Goal: Task Accomplishment & Management: Use online tool/utility

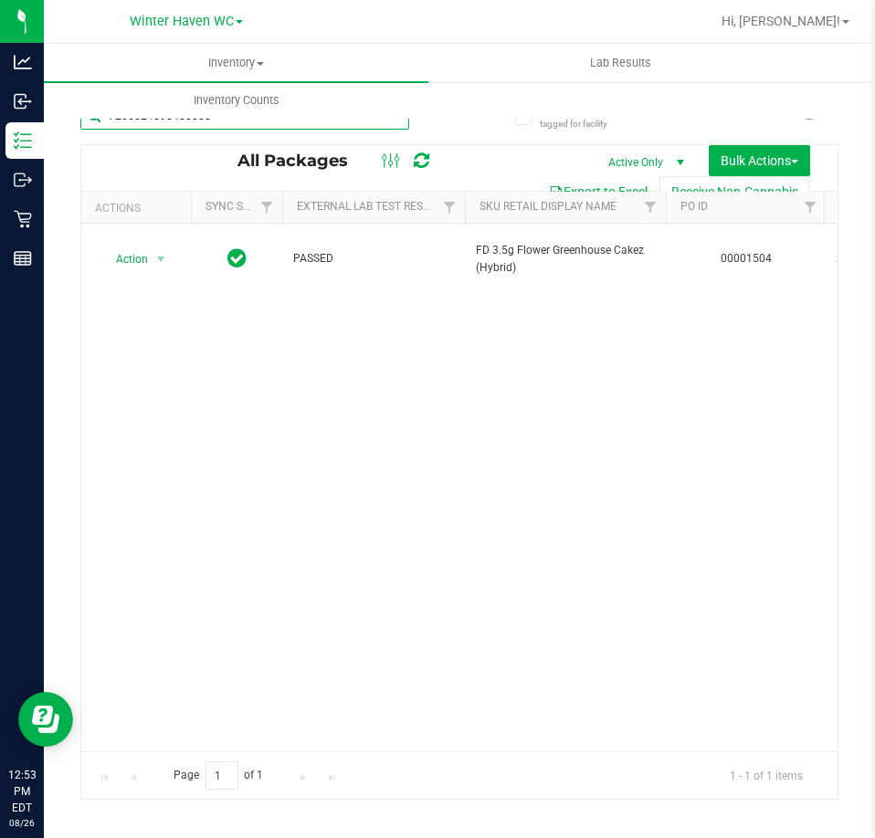
click at [350, 121] on input "7266024895480008" at bounding box center [244, 115] width 329 height 27
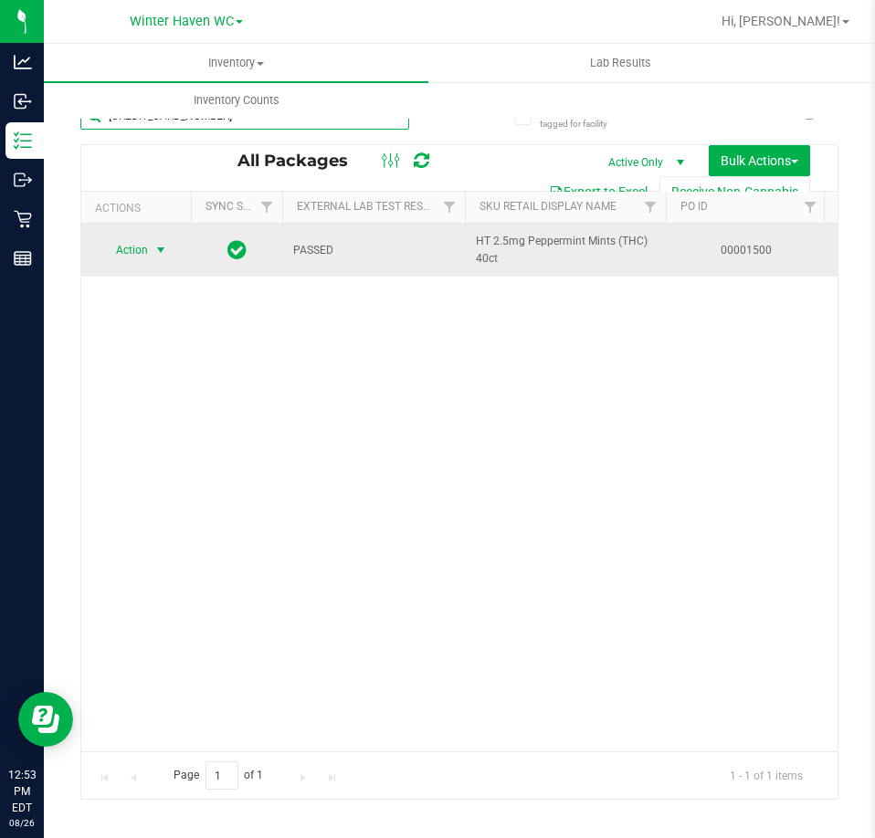
type input "4955432587461924"
click at [148, 248] on span "Action" at bounding box center [124, 250] width 49 height 26
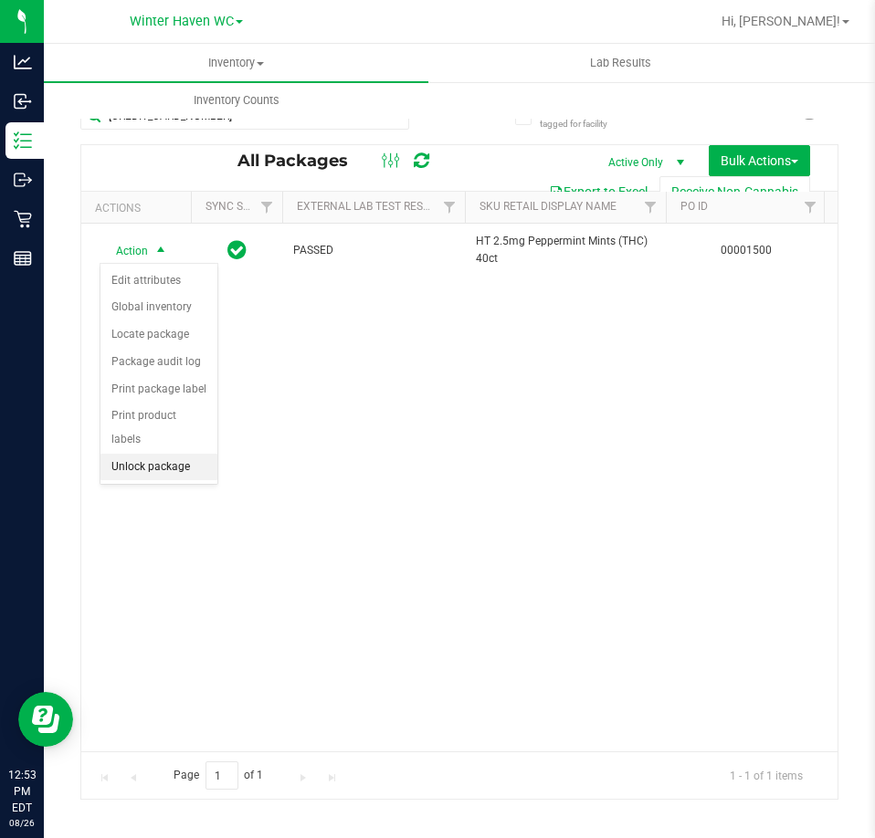
click at [170, 454] on li "Unlock package" at bounding box center [158, 467] width 117 height 27
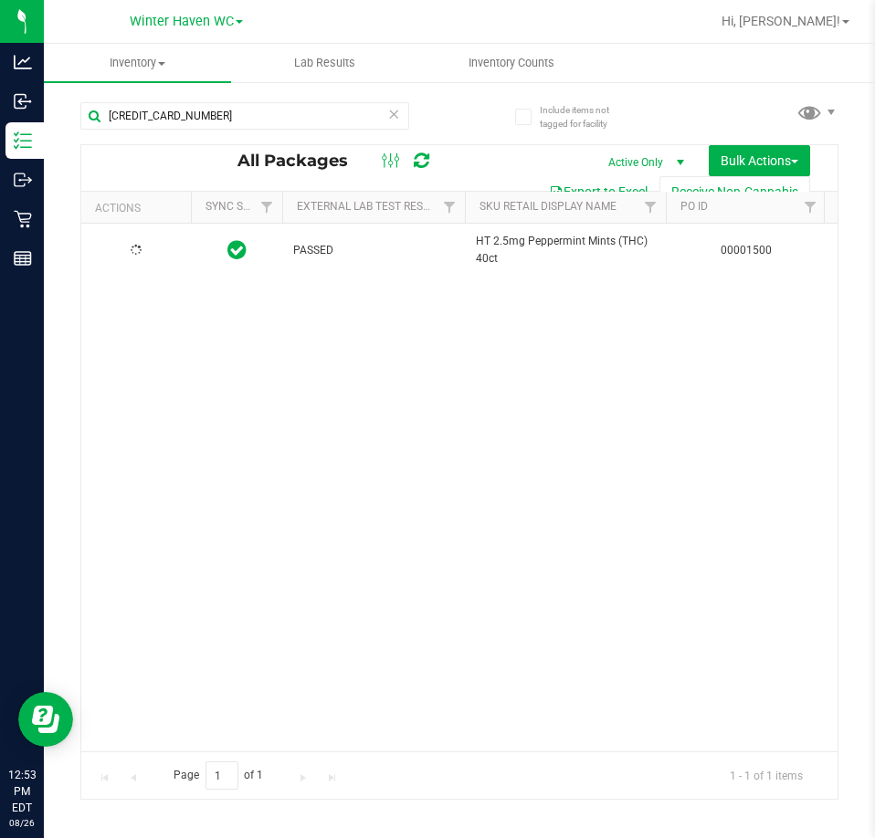
type input "2025-12-30"
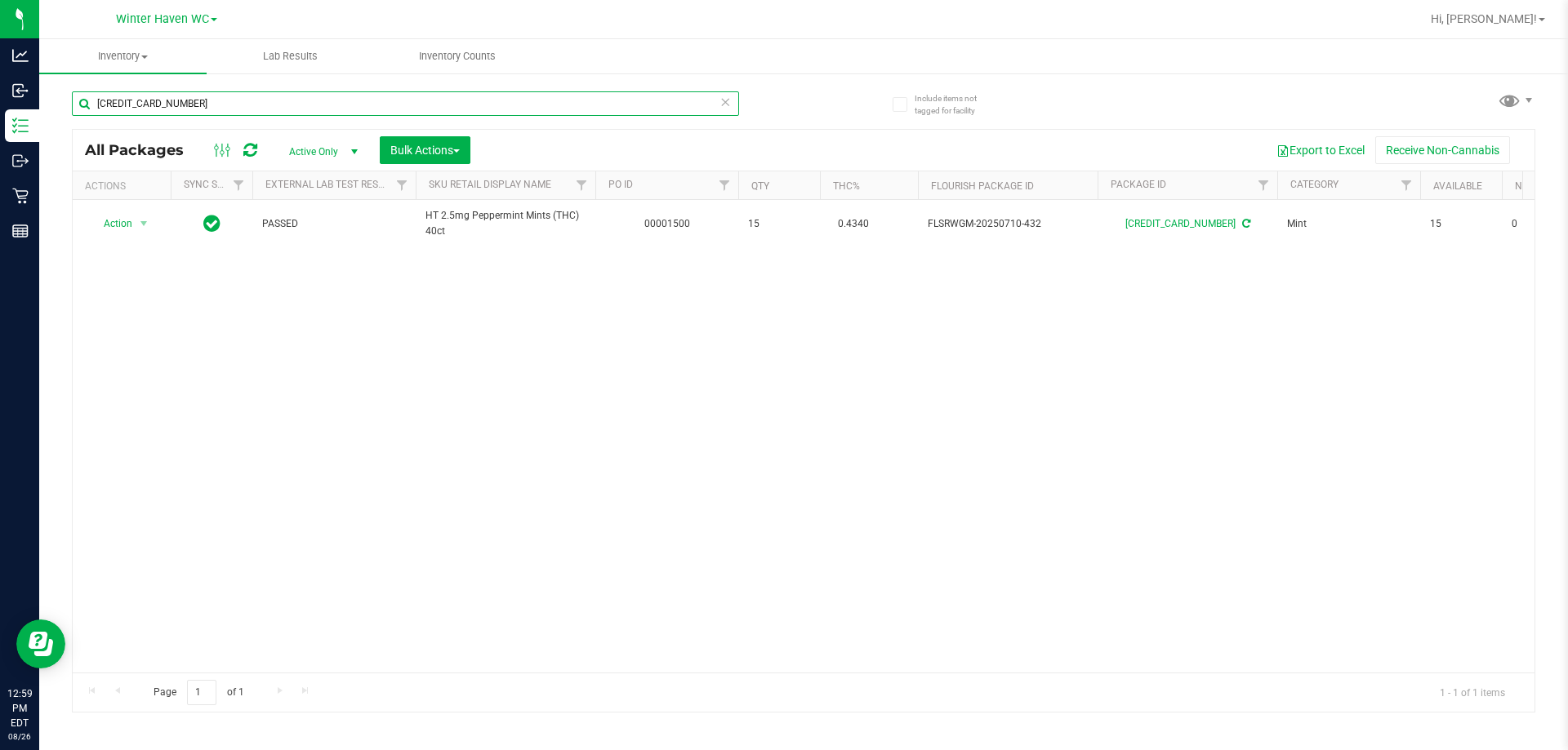
click at [539, 92] on input "4955432587461924" at bounding box center [405, 103] width 667 height 24
click at [540, 92] on input "4955432587461924" at bounding box center [405, 103] width 667 height 24
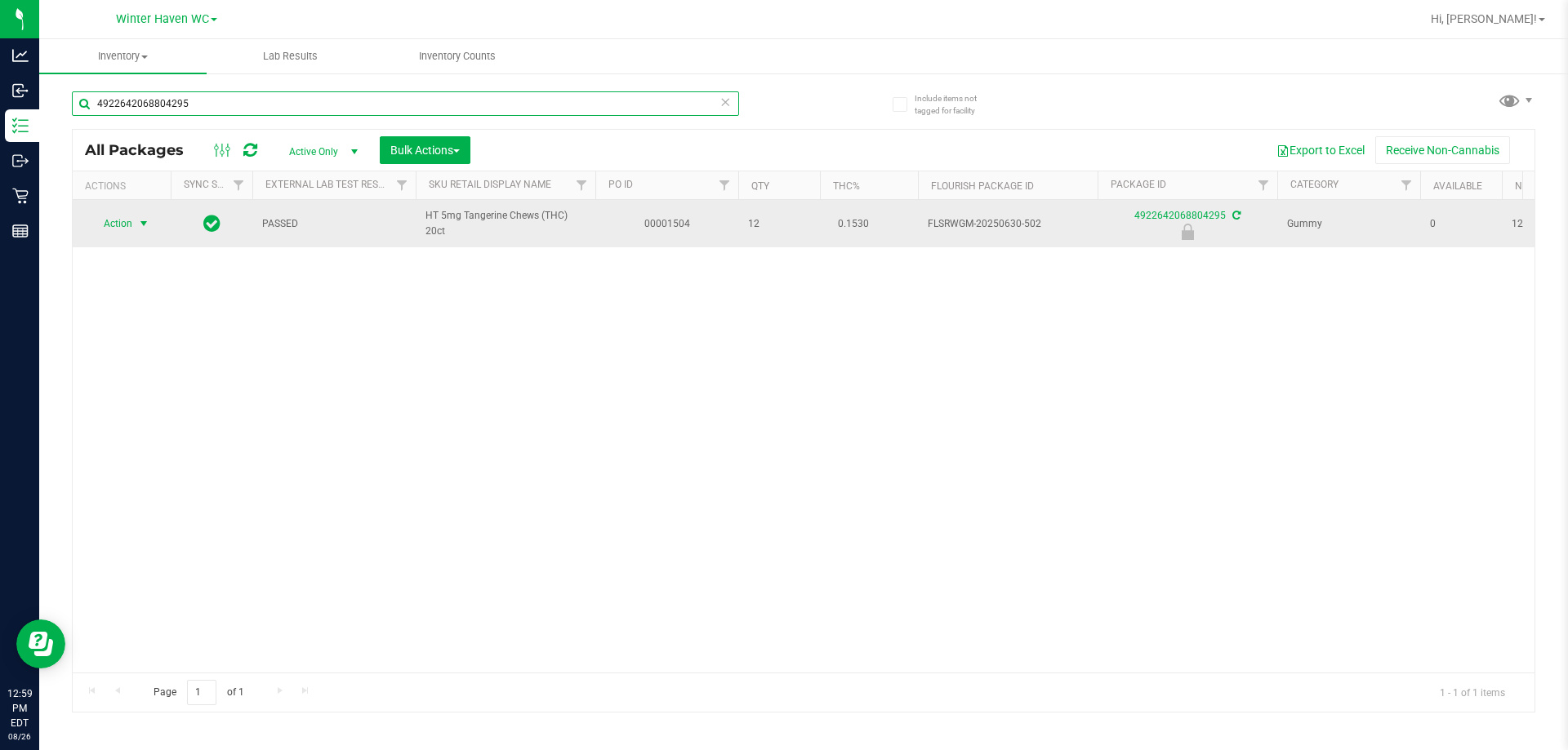
type input "4922642068804295"
click at [144, 214] on span "select" at bounding box center [144, 223] width 21 height 23
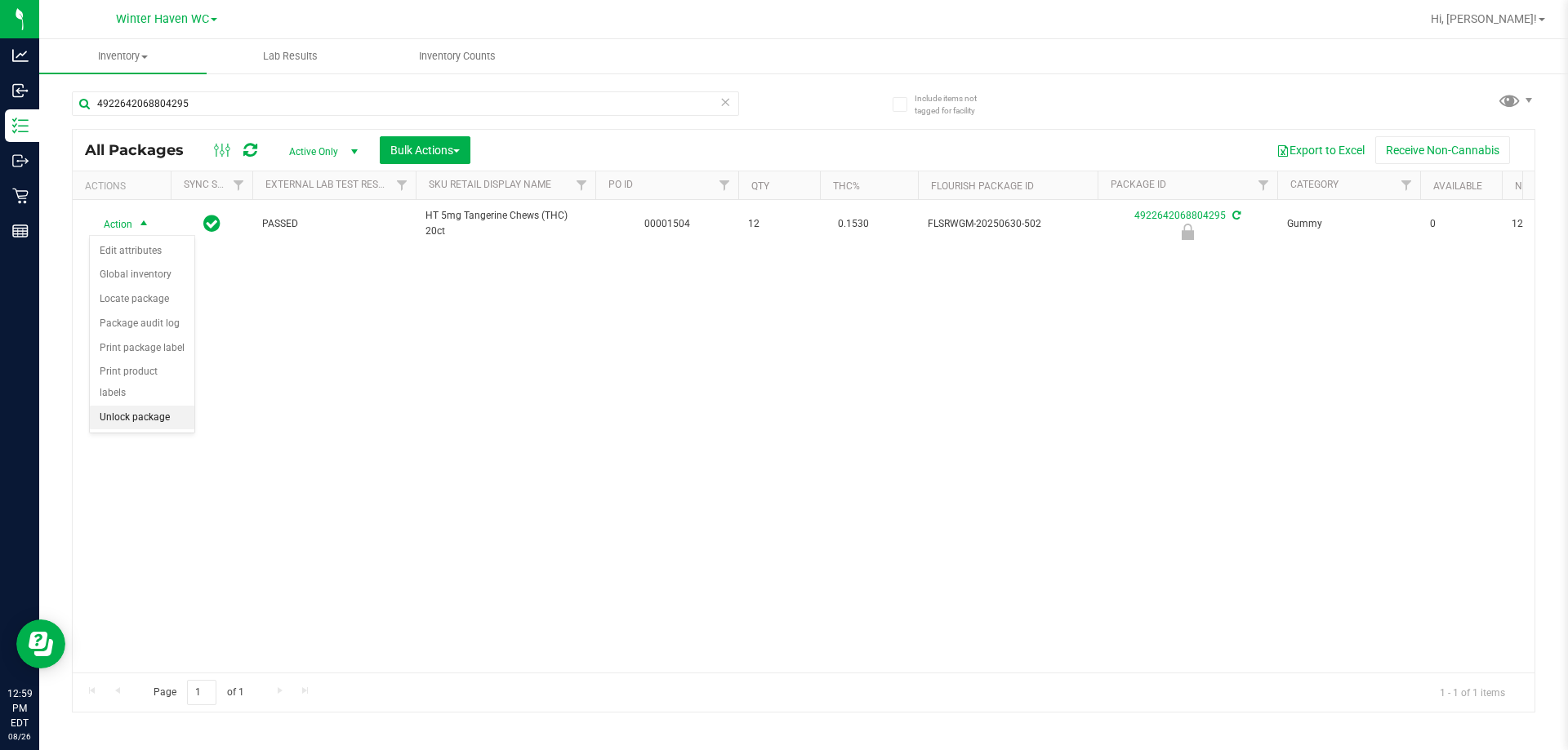
click at [157, 406] on li "Unlock package" at bounding box center [141, 417] width 105 height 24
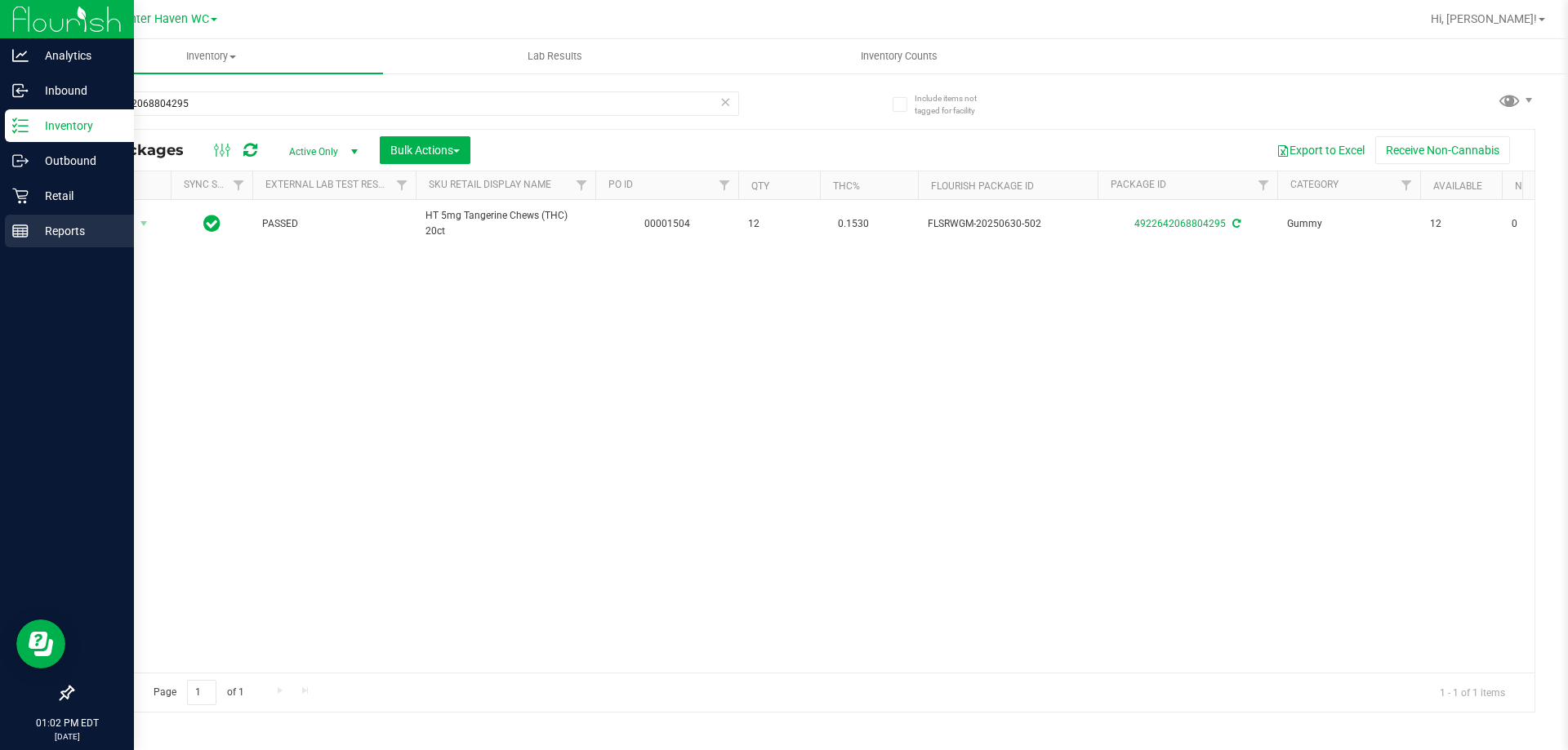
click at [46, 215] on div "Reports" at bounding box center [69, 231] width 129 height 33
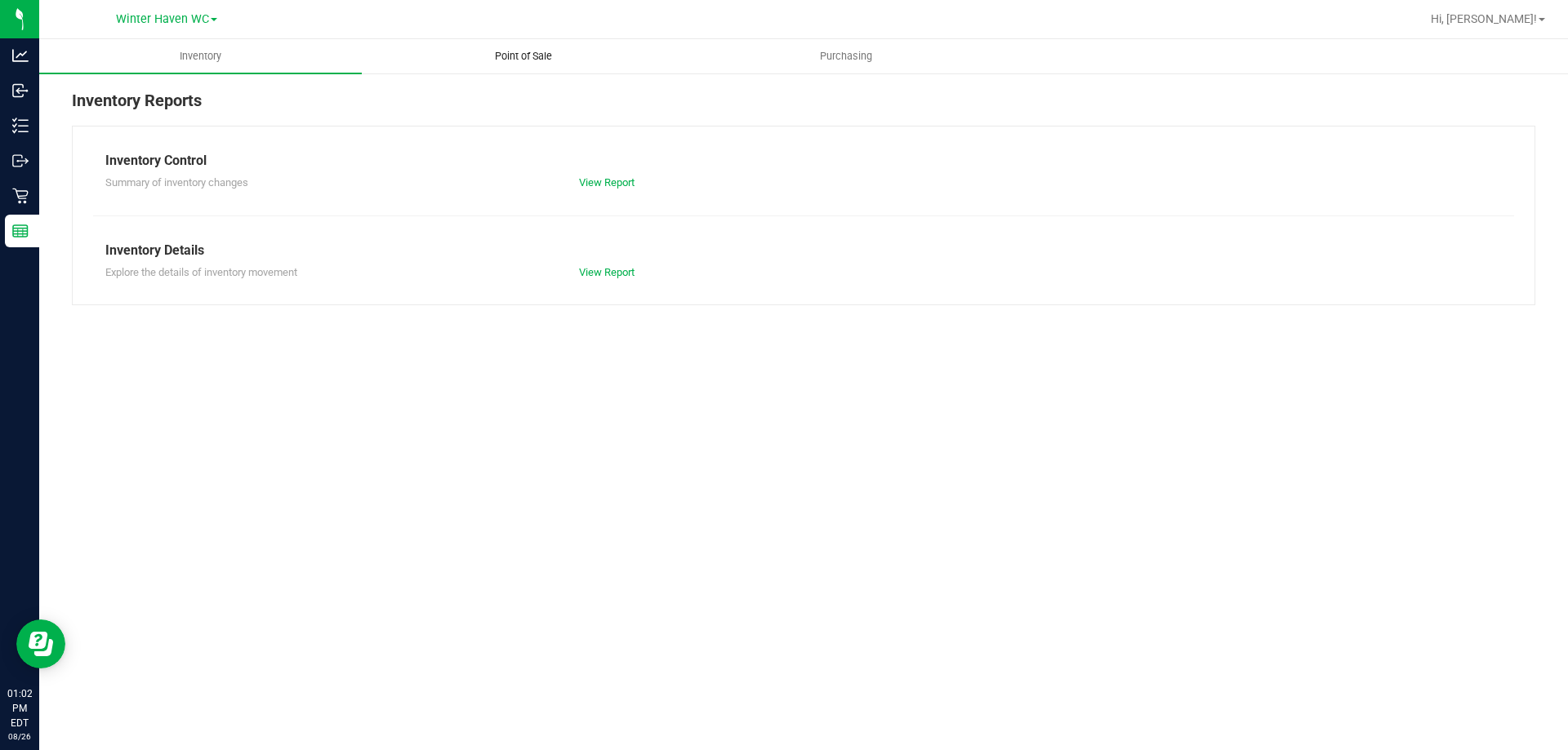
click at [520, 55] on span "Point of Sale" at bounding box center [523, 56] width 101 height 14
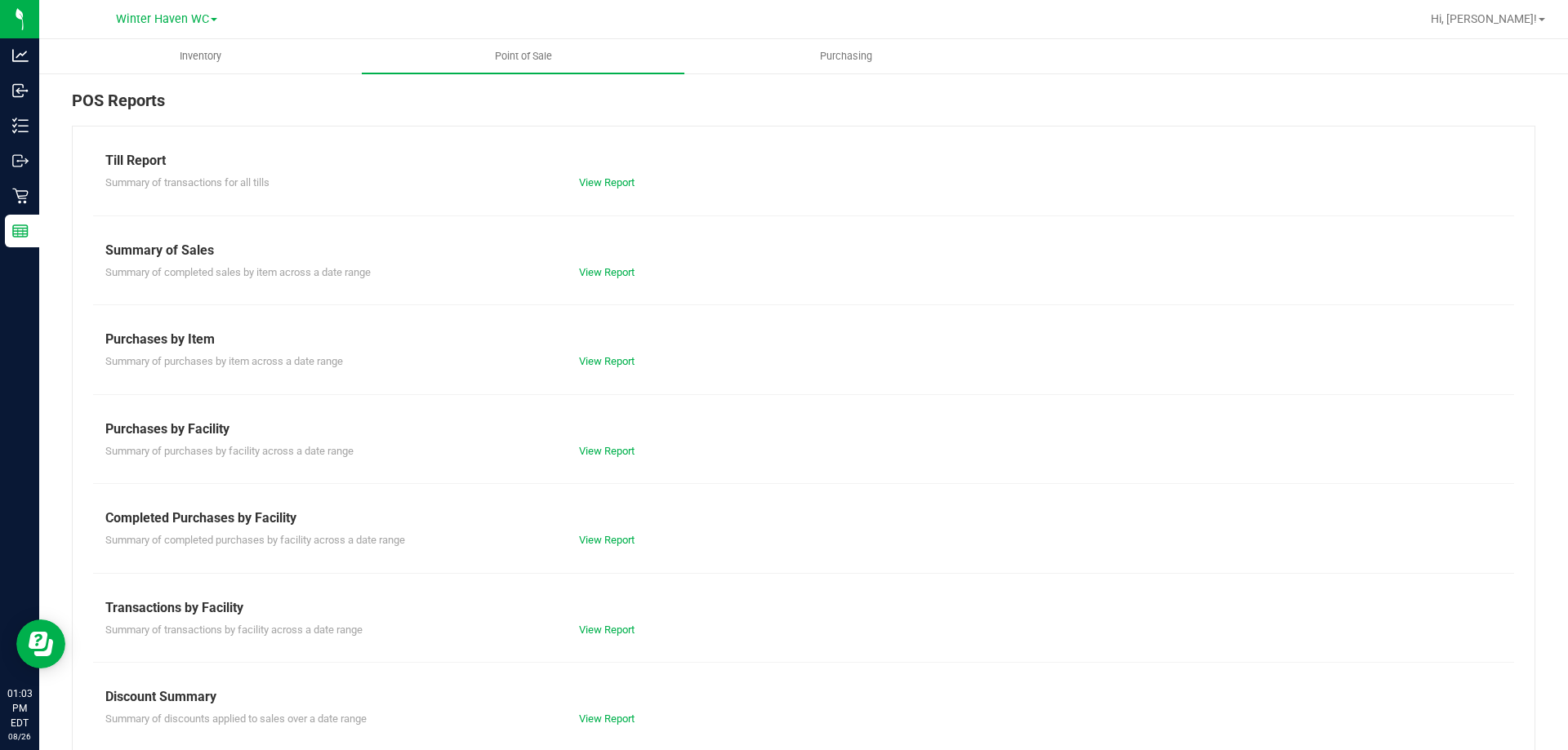
click at [575, 523] on div "Completed Purchases by Facility" at bounding box center [803, 518] width 1396 height 20
drag, startPoint x: 601, startPoint y: 539, endPoint x: 448, endPoint y: 749, distance: 259.8
click at [600, 539] on link "View Report" at bounding box center [606, 540] width 55 height 13
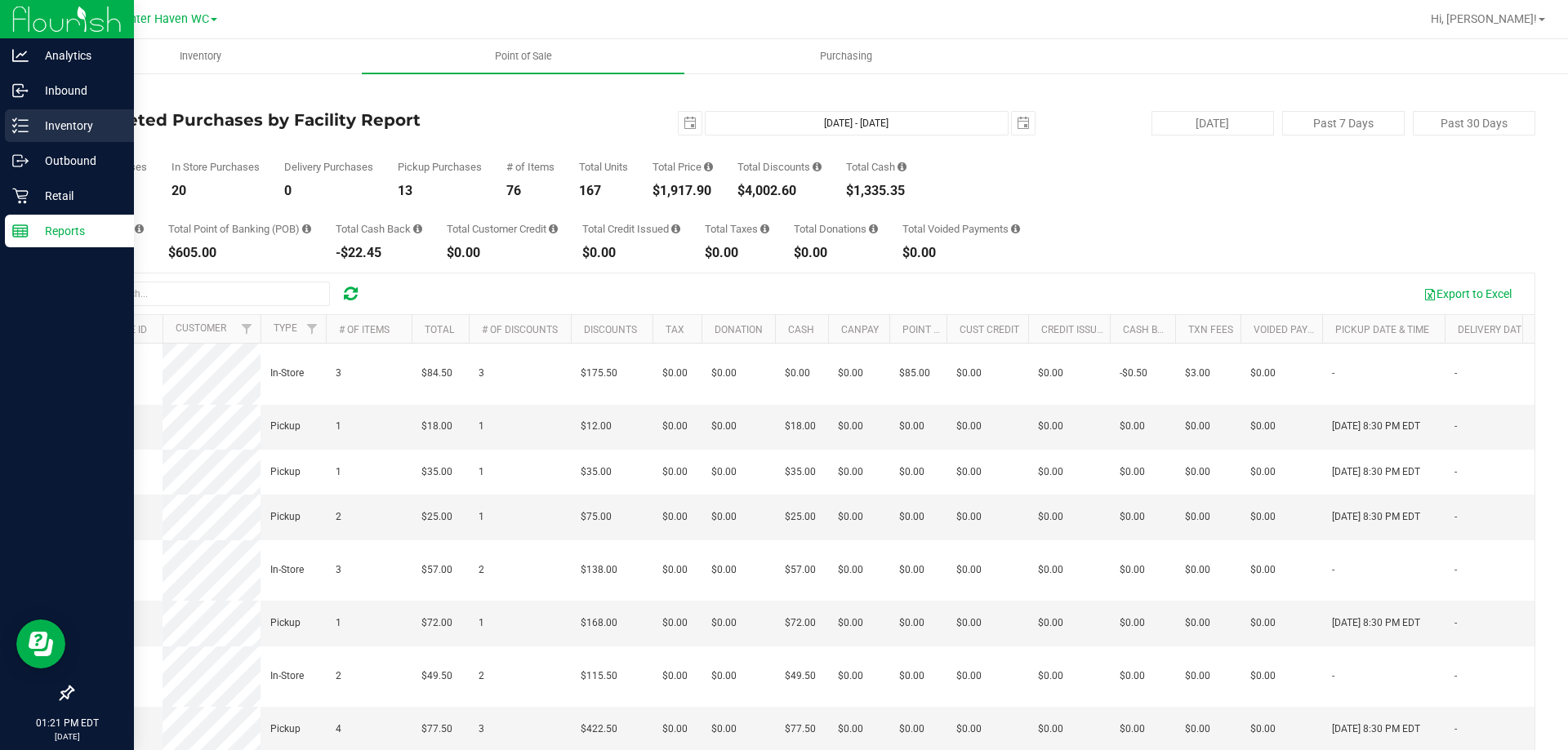
click at [85, 117] on p "Inventory" at bounding box center [78, 126] width 98 height 20
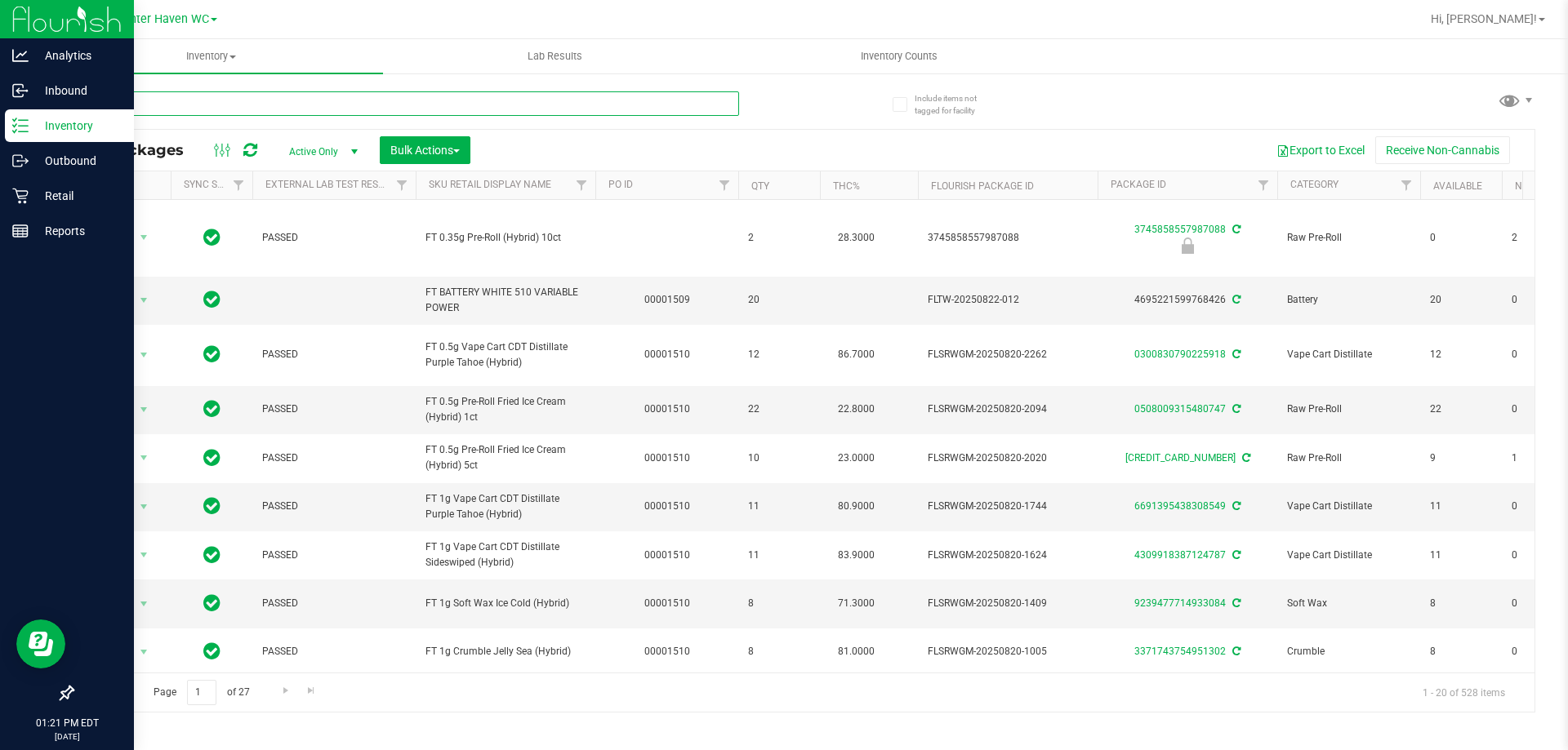
click at [534, 107] on input "text" at bounding box center [405, 103] width 667 height 24
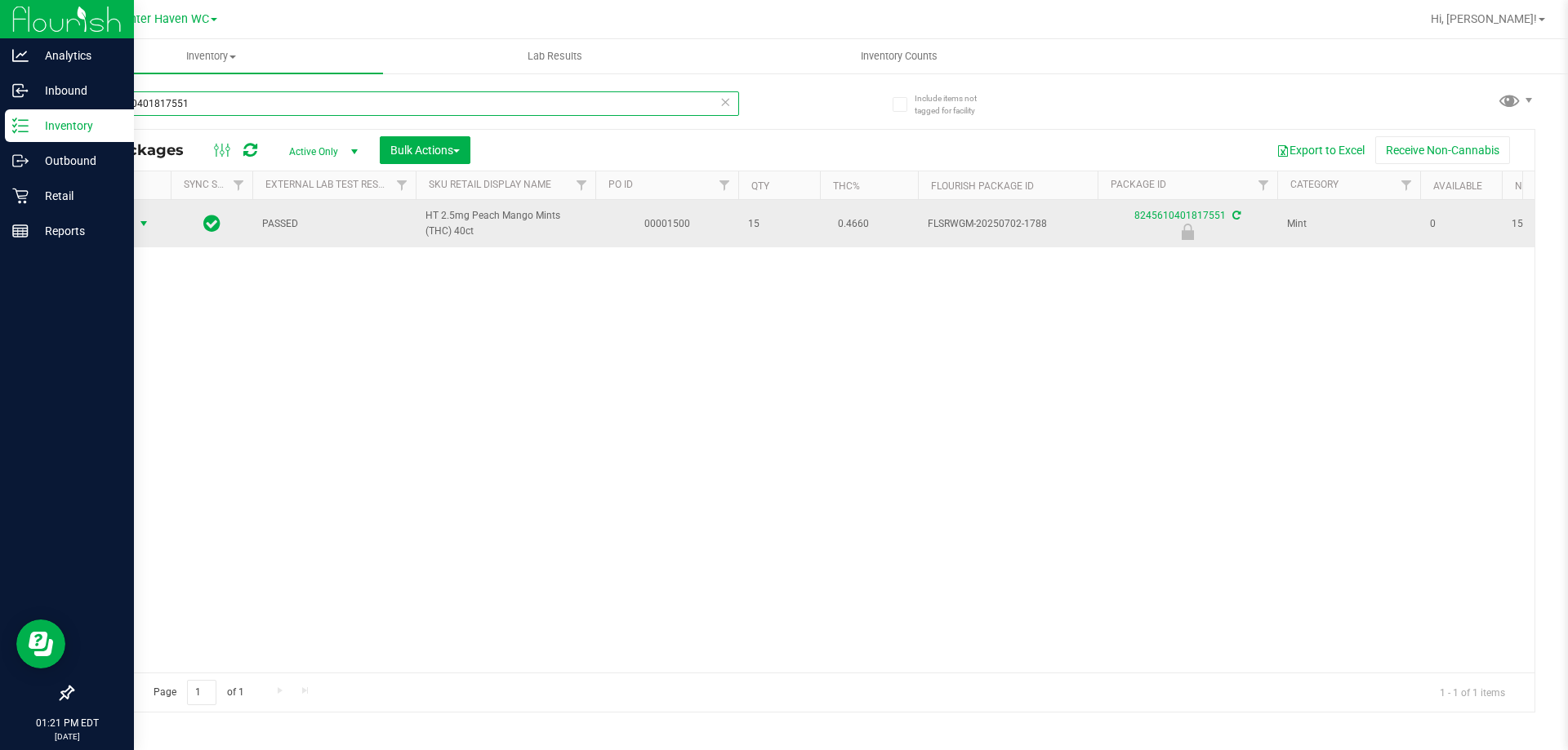
type input "8245610401817551"
click at [121, 223] on span "Action" at bounding box center [111, 223] width 44 height 23
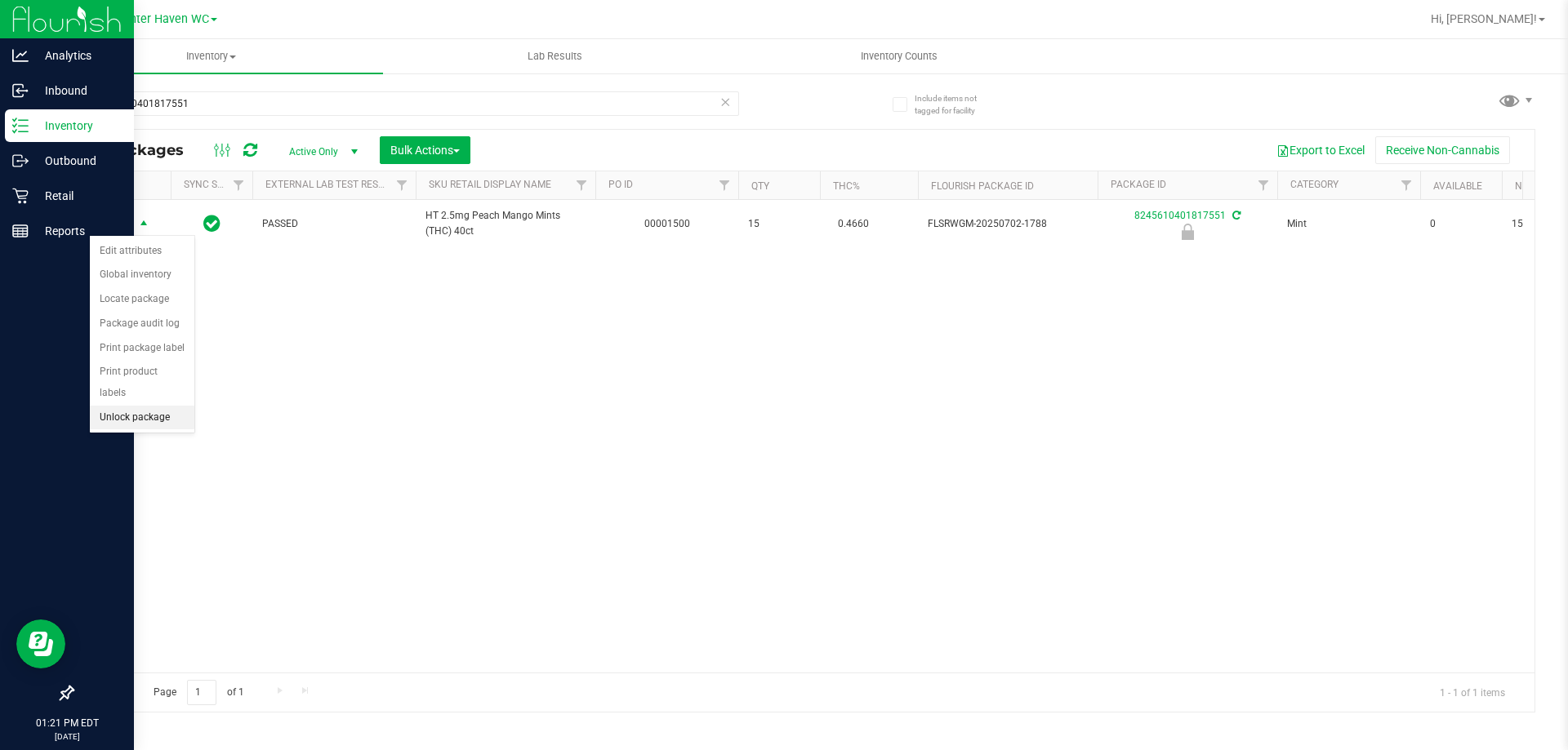
click at [169, 406] on li "Unlock package" at bounding box center [141, 417] width 105 height 24
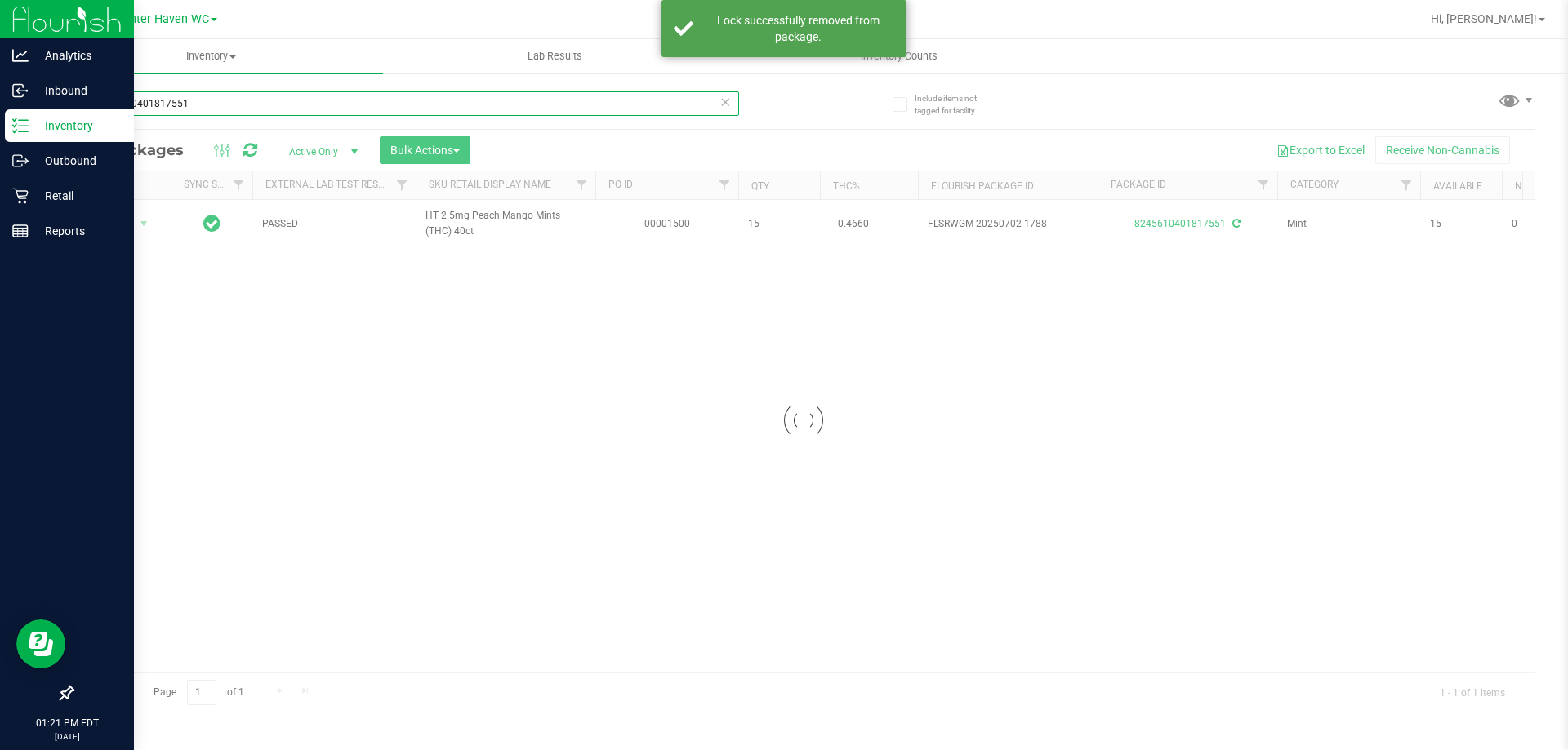
click at [322, 110] on input "8245610401817551" at bounding box center [405, 103] width 667 height 24
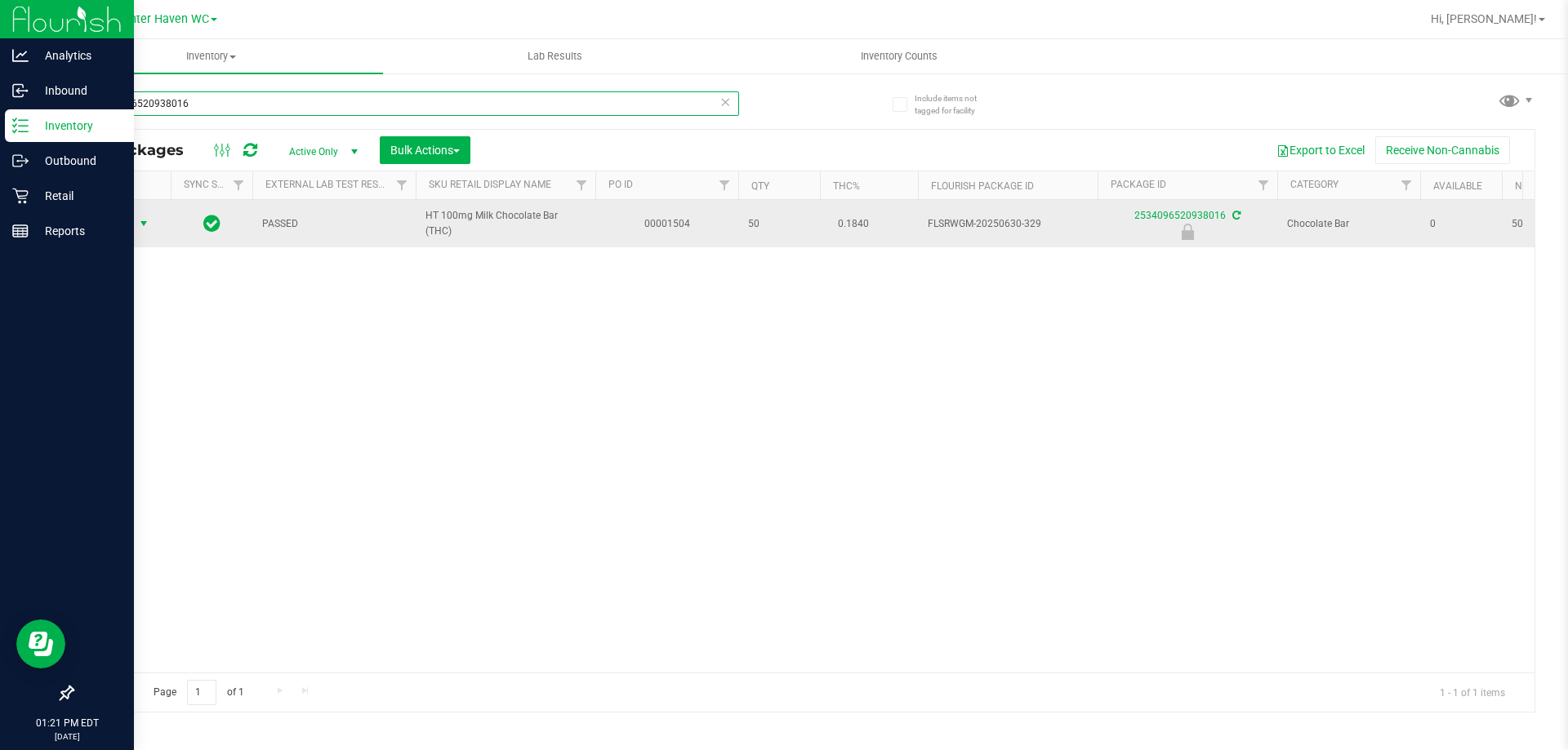
type input "2534096520938016"
click at [128, 221] on span "Action" at bounding box center [111, 223] width 44 height 23
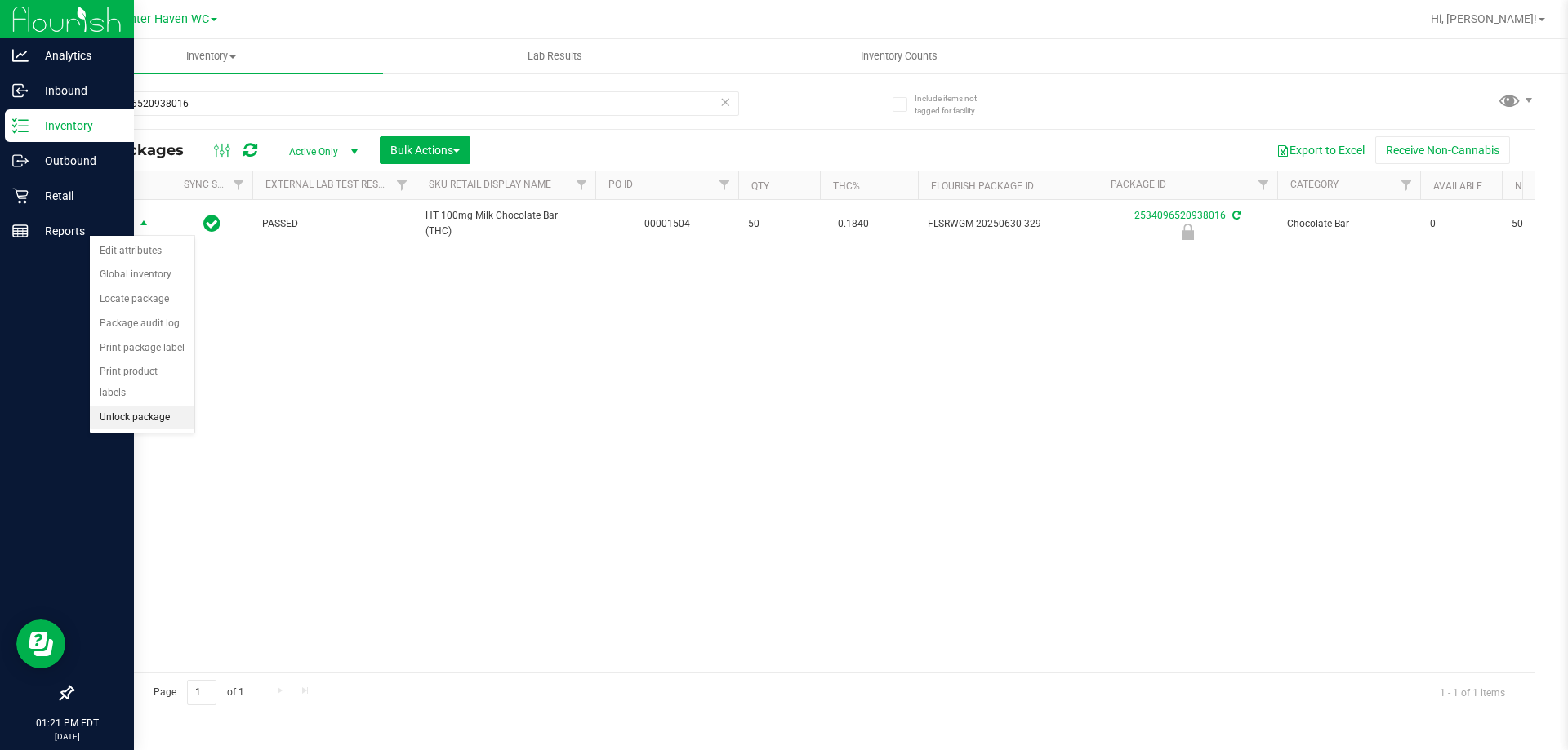
click at [165, 406] on li "Unlock package" at bounding box center [141, 417] width 105 height 24
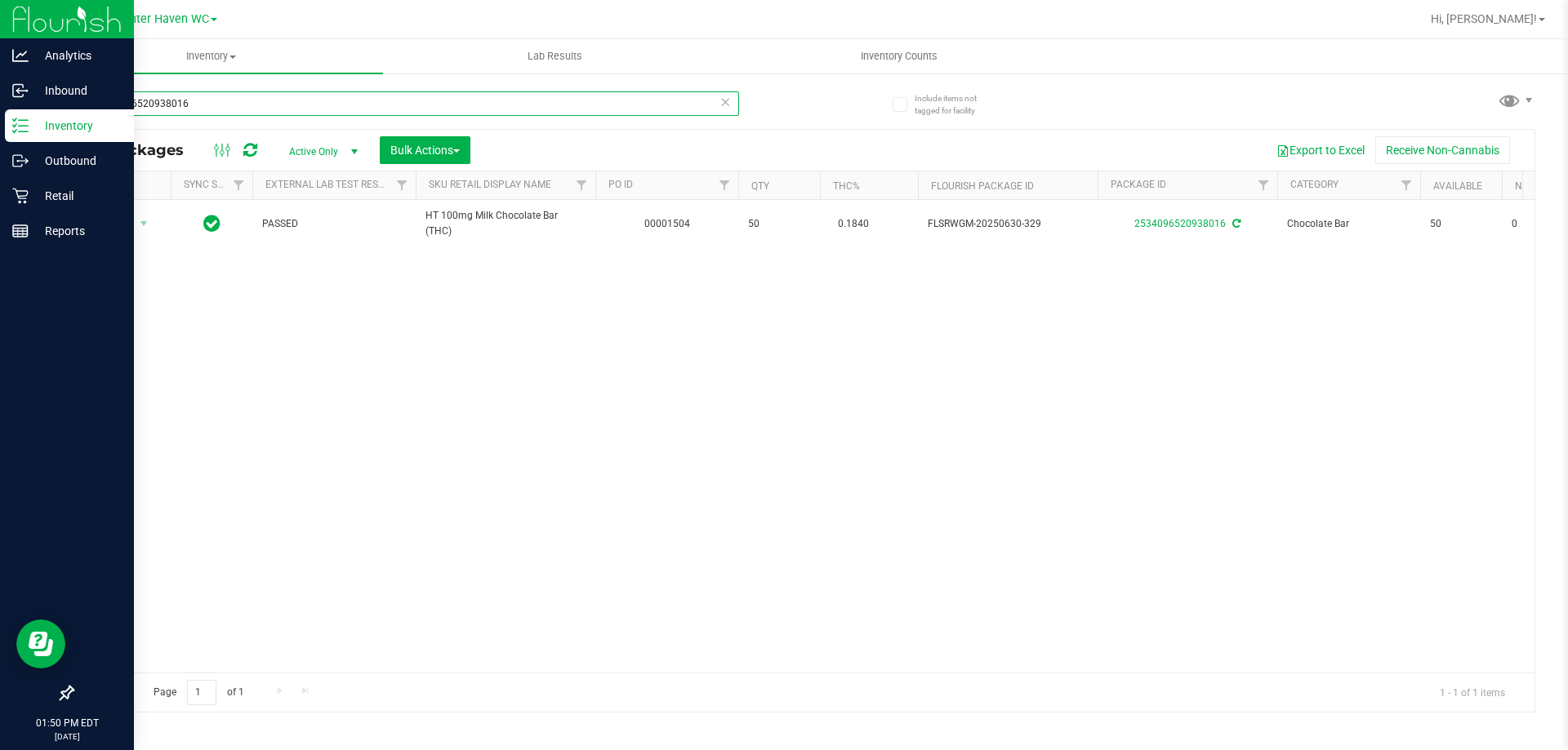
click at [395, 104] on input "2534096520938016" at bounding box center [405, 103] width 667 height 24
paste input "FT 2g Hash Coin (Sativa)"
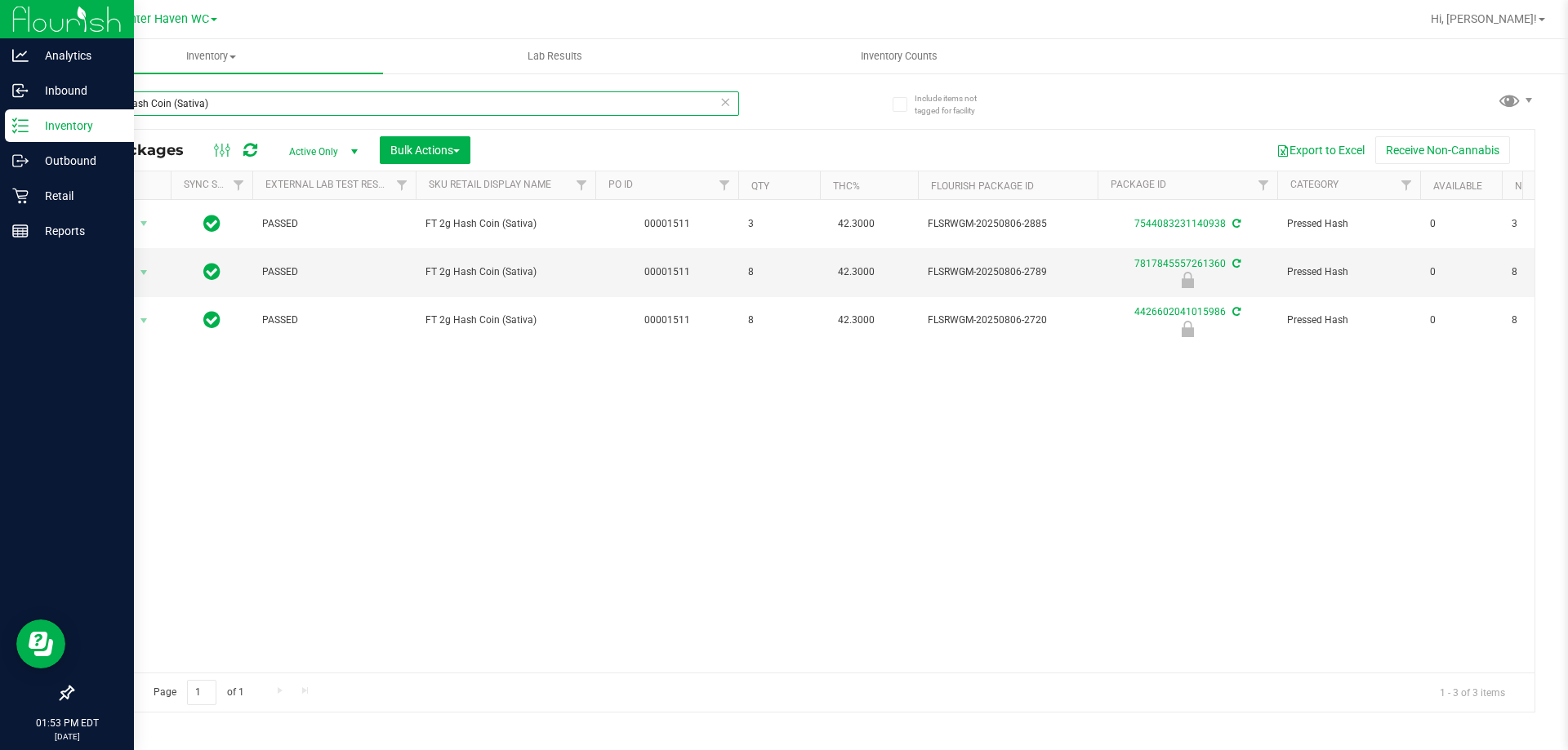
type input "FT 2g Hash Coin (Sativa)"
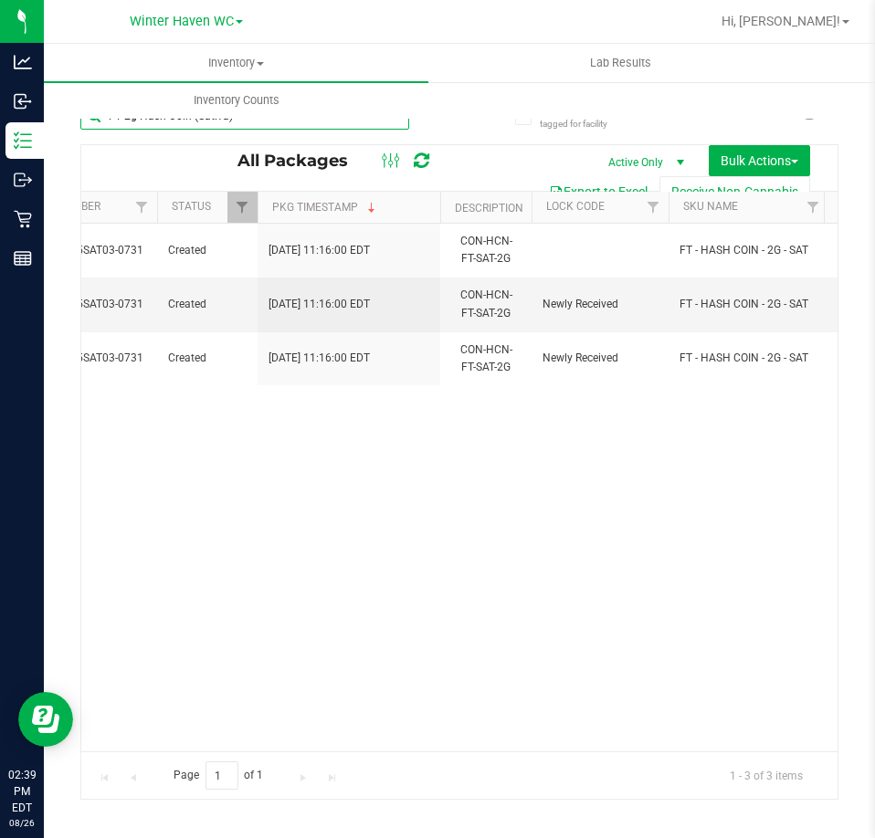
scroll to position [0, 1786]
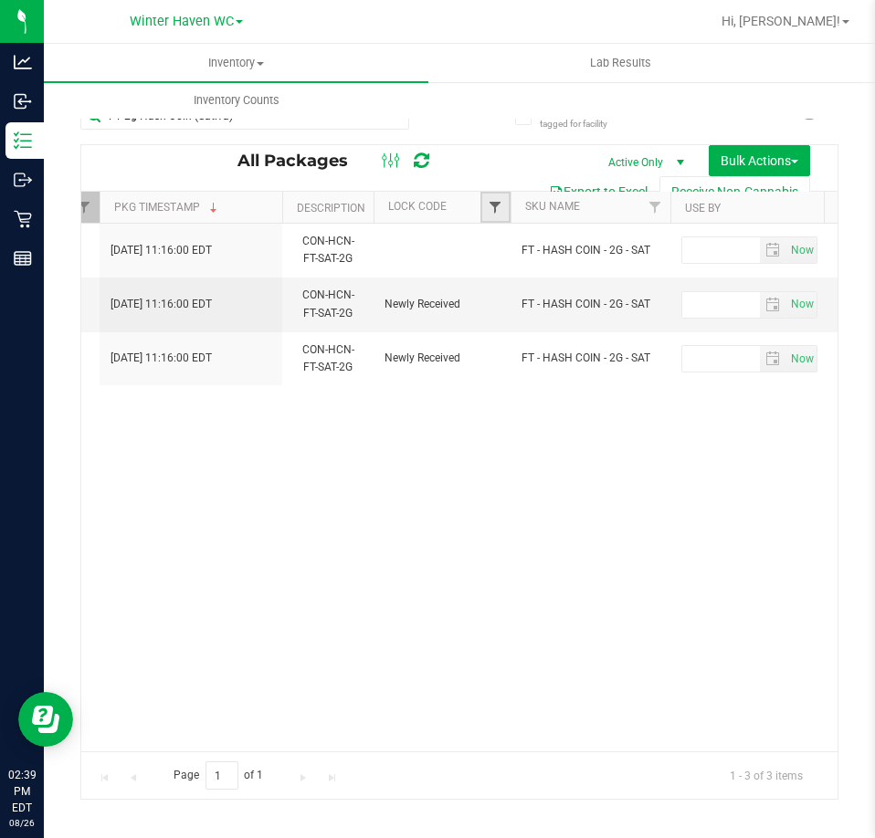
click at [501, 214] on span "Filter" at bounding box center [494, 207] width 15 height 15
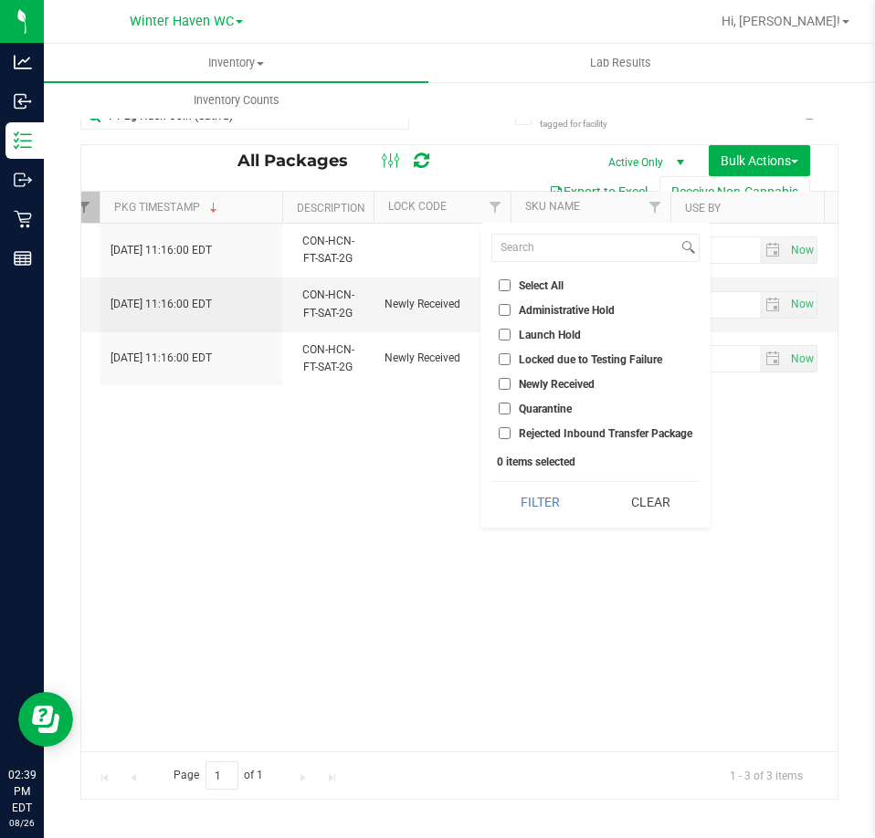
click at [517, 329] on label "Launch Hold" at bounding box center [539, 335] width 82 height 12
click at [510, 329] on input "Launch Hold" at bounding box center [504, 335] width 12 height 12
checkbox input "true"
click at [401, 123] on input "FT 2g Hash Coin (Sativa)" at bounding box center [244, 115] width 329 height 27
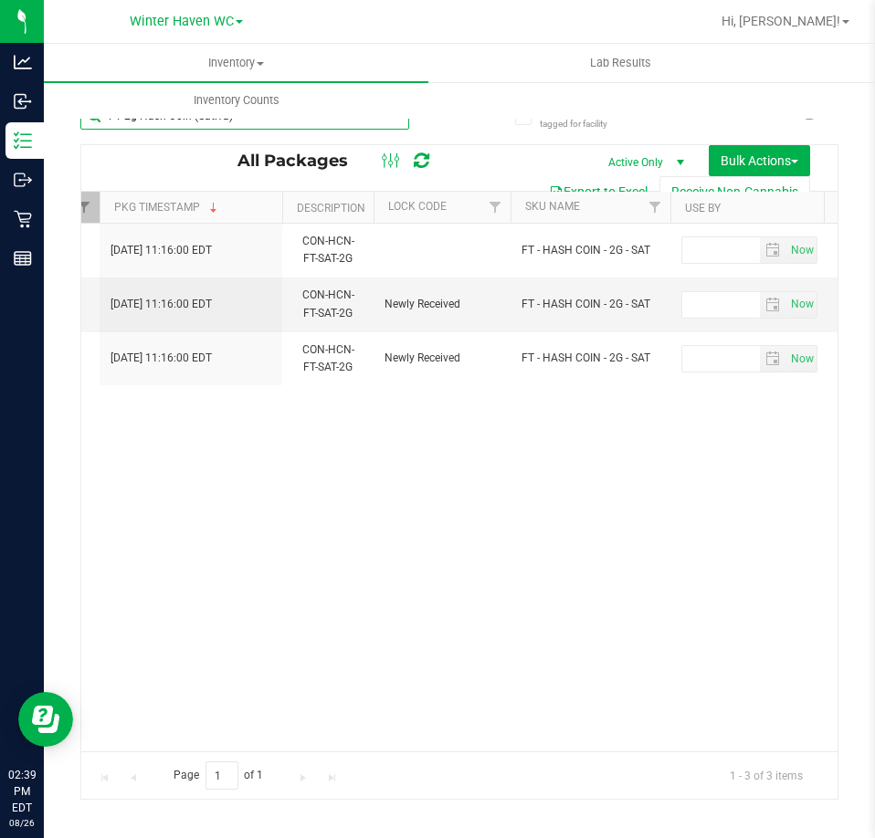
click at [401, 123] on input "FT 2g Hash Coin (Sativa)" at bounding box center [244, 115] width 329 height 27
click at [493, 203] on span "Filter" at bounding box center [494, 207] width 15 height 15
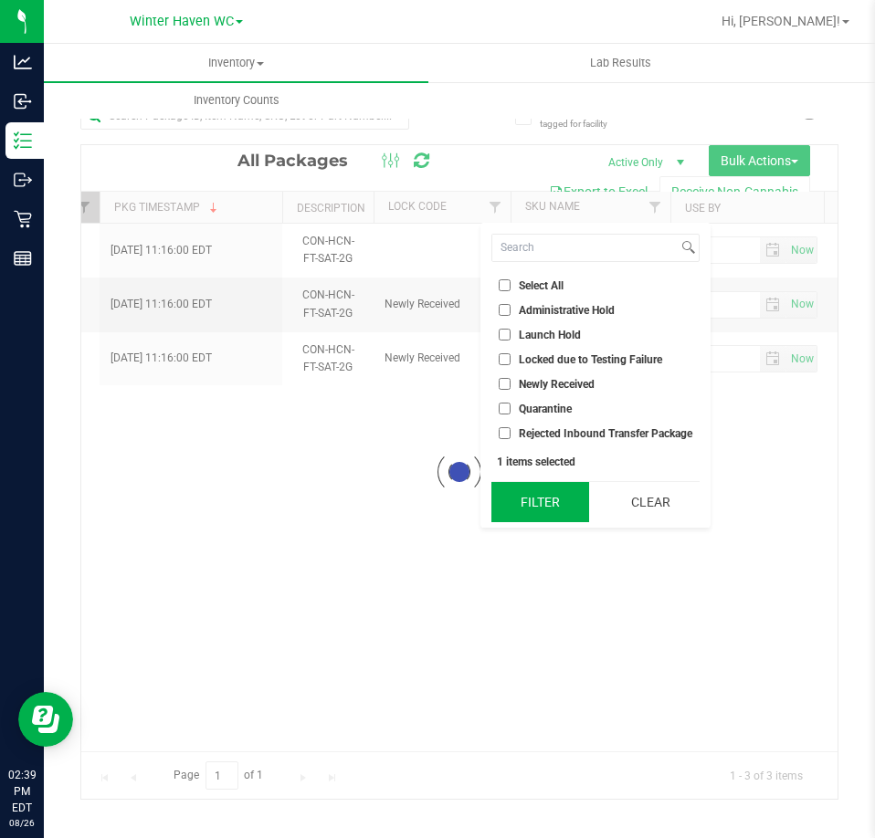
click at [545, 500] on button "Filter" at bounding box center [540, 502] width 98 height 40
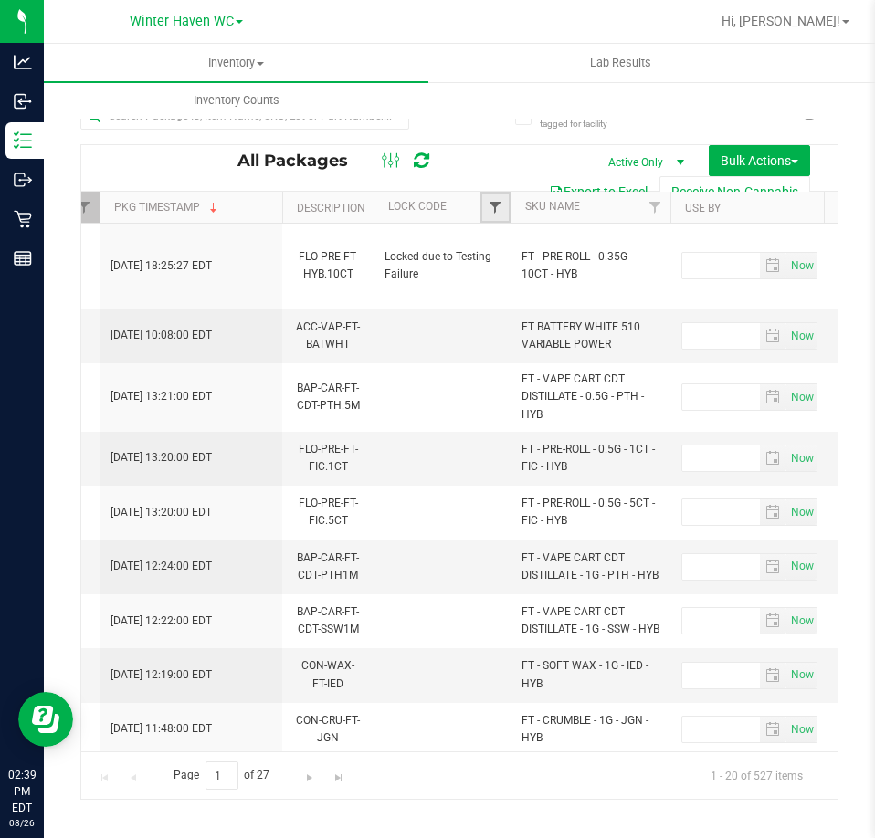
click at [490, 209] on span "Filter" at bounding box center [494, 207] width 15 height 15
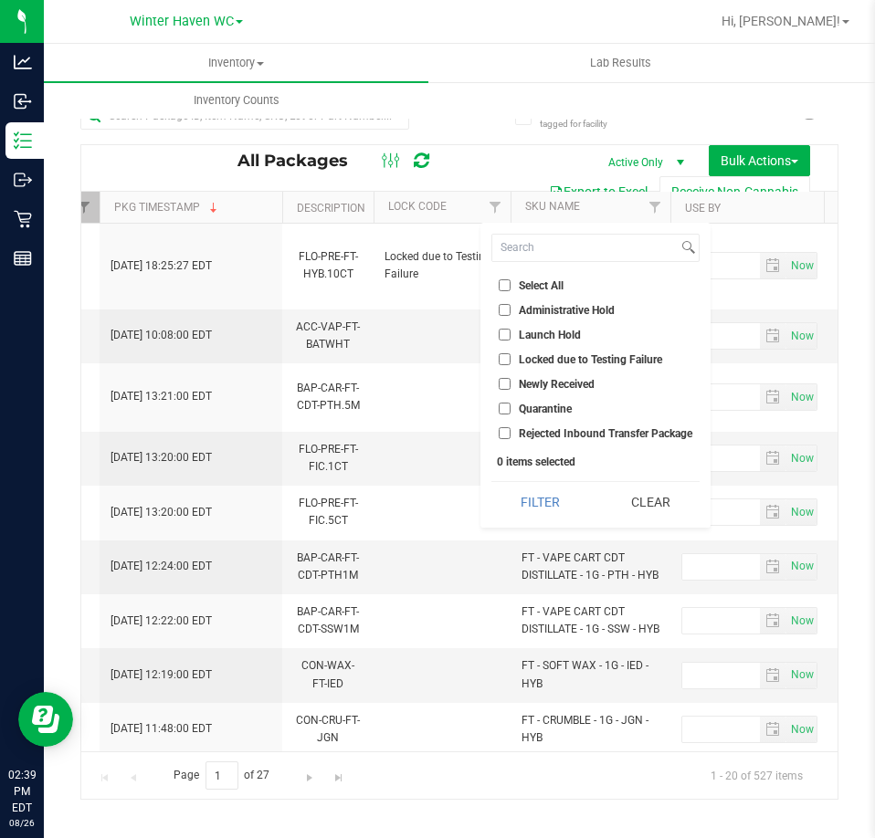
click at [545, 338] on span "Launch Hold" at bounding box center [549, 335] width 62 height 11
click at [510, 338] on input "Launch Hold" at bounding box center [504, 335] width 12 height 12
checkbox input "true"
click at [547, 493] on button "Filter" at bounding box center [540, 502] width 98 height 40
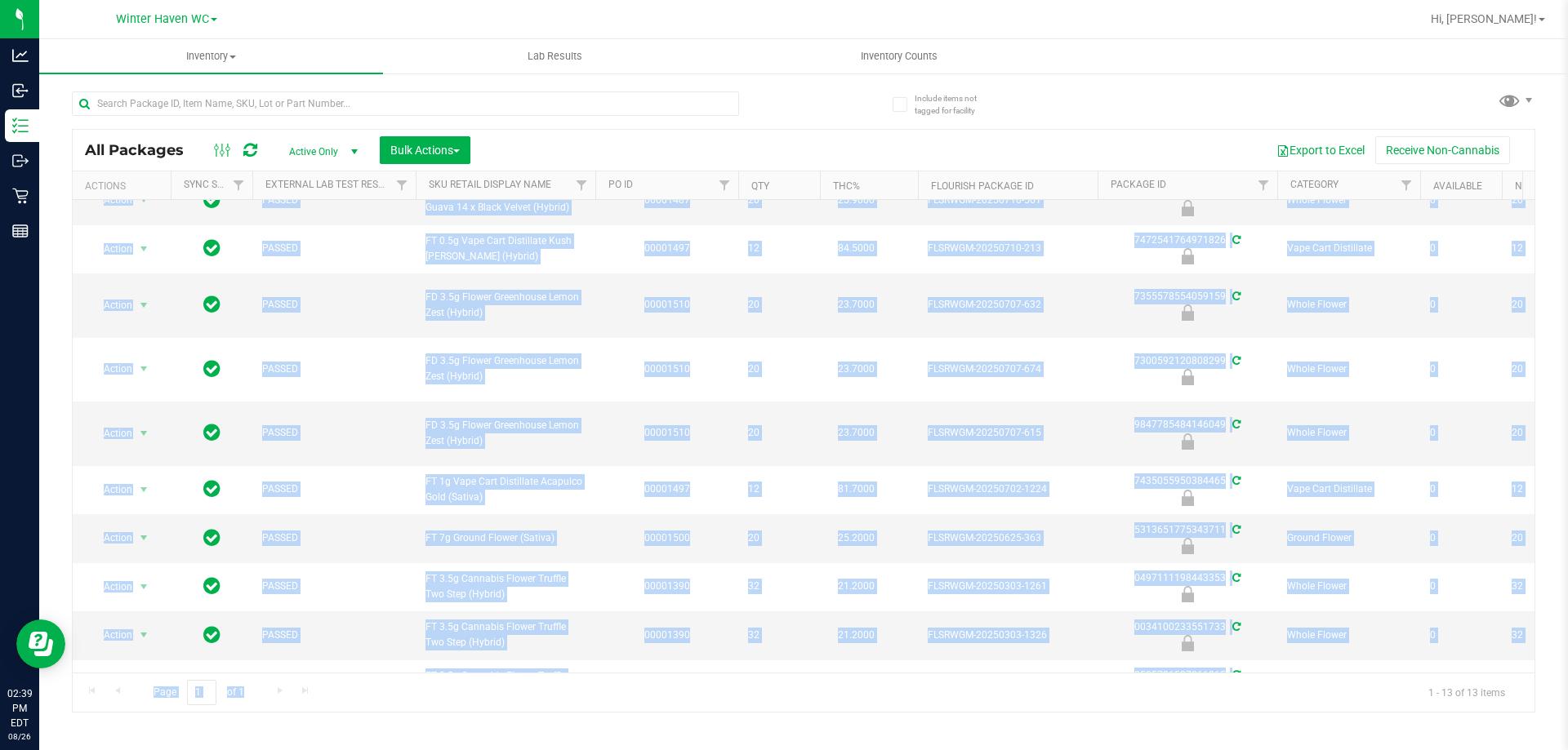
drag, startPoint x: 548, startPoint y: 671, endPoint x: 579, endPoint y: 666, distance: 31.4
click at [579, 666] on div "All Packages Active Only Active Only Lab Samples Locked All External Internal B…" at bounding box center [803, 420] width 1463 height 584
click at [591, 611] on td "FT 3.5g Cannabis Flower Truffle Two Step (Hybrid)" at bounding box center [505, 636] width 180 height 48
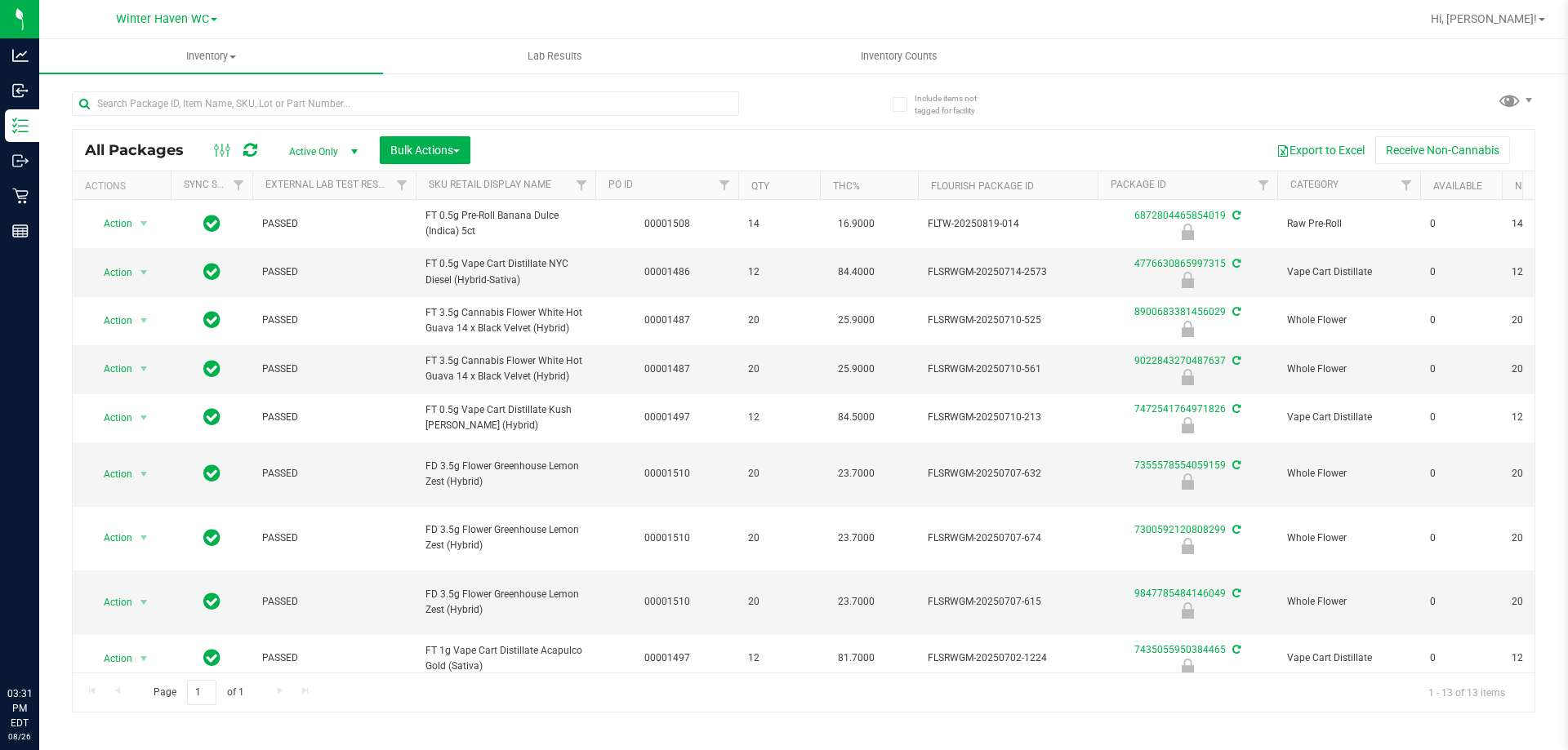
click at [334, 101] on input "text" at bounding box center [405, 103] width 667 height 24
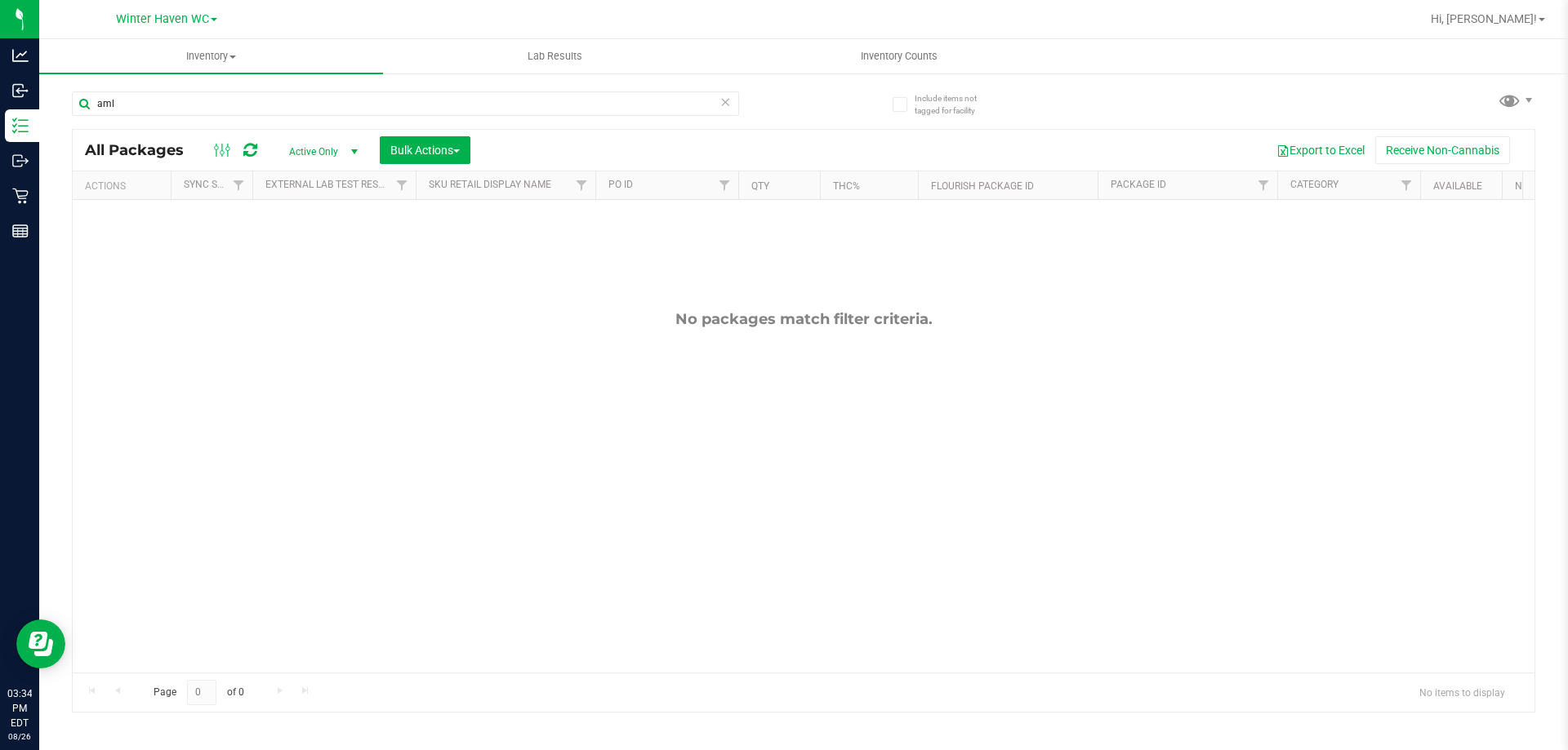
type input "aml"
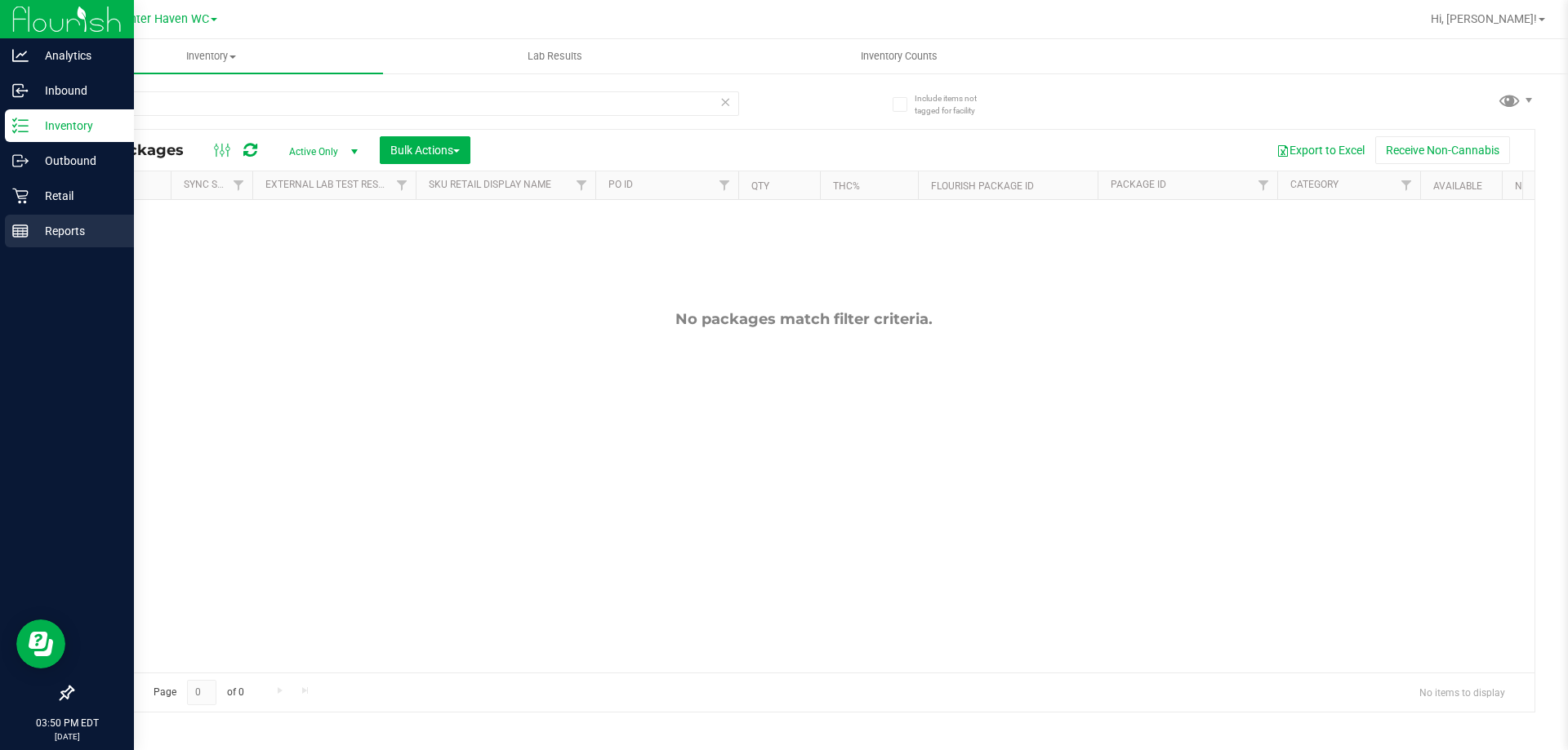
click at [28, 222] on div "Reports" at bounding box center [69, 231] width 129 height 33
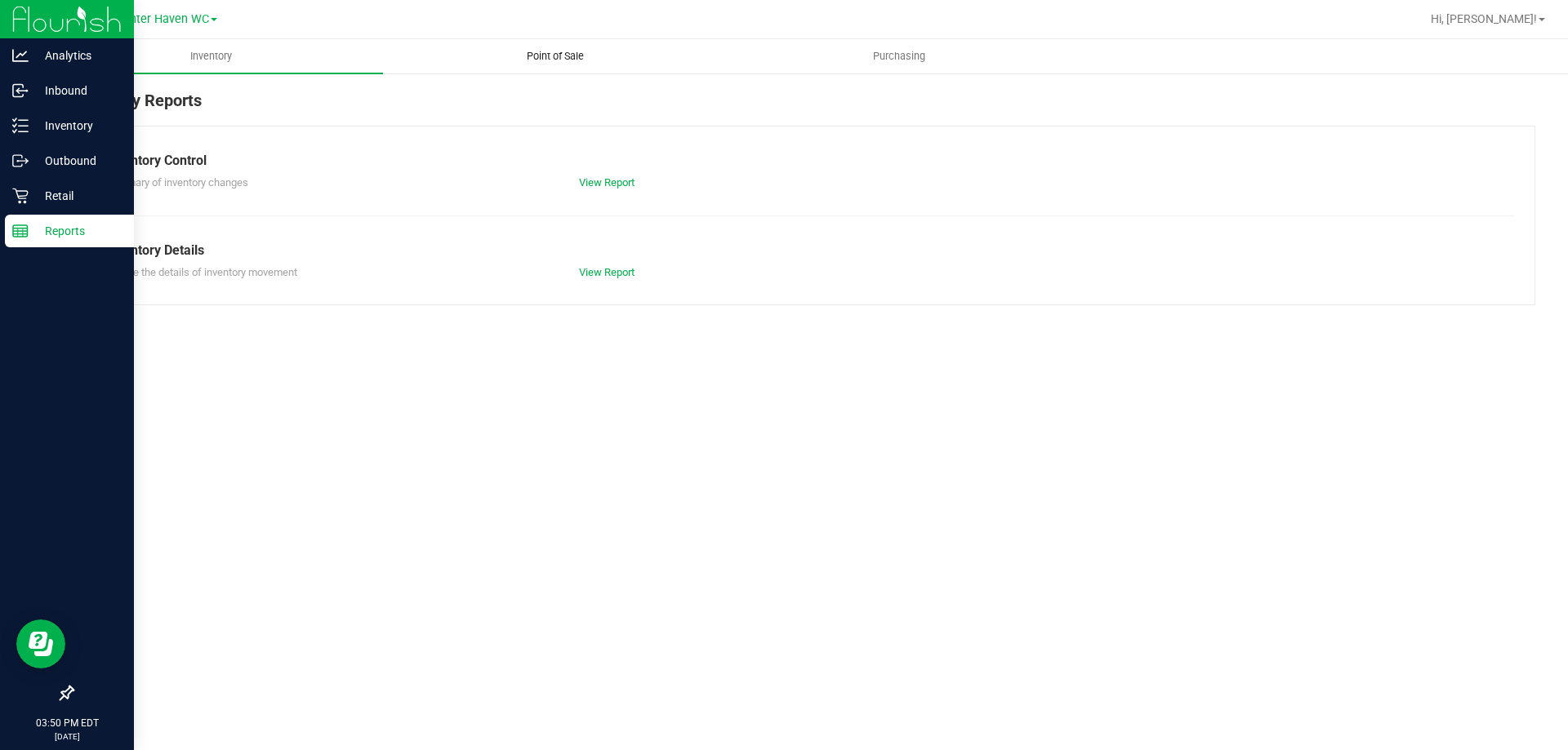
click at [561, 58] on span "Point of Sale" at bounding box center [555, 56] width 101 height 14
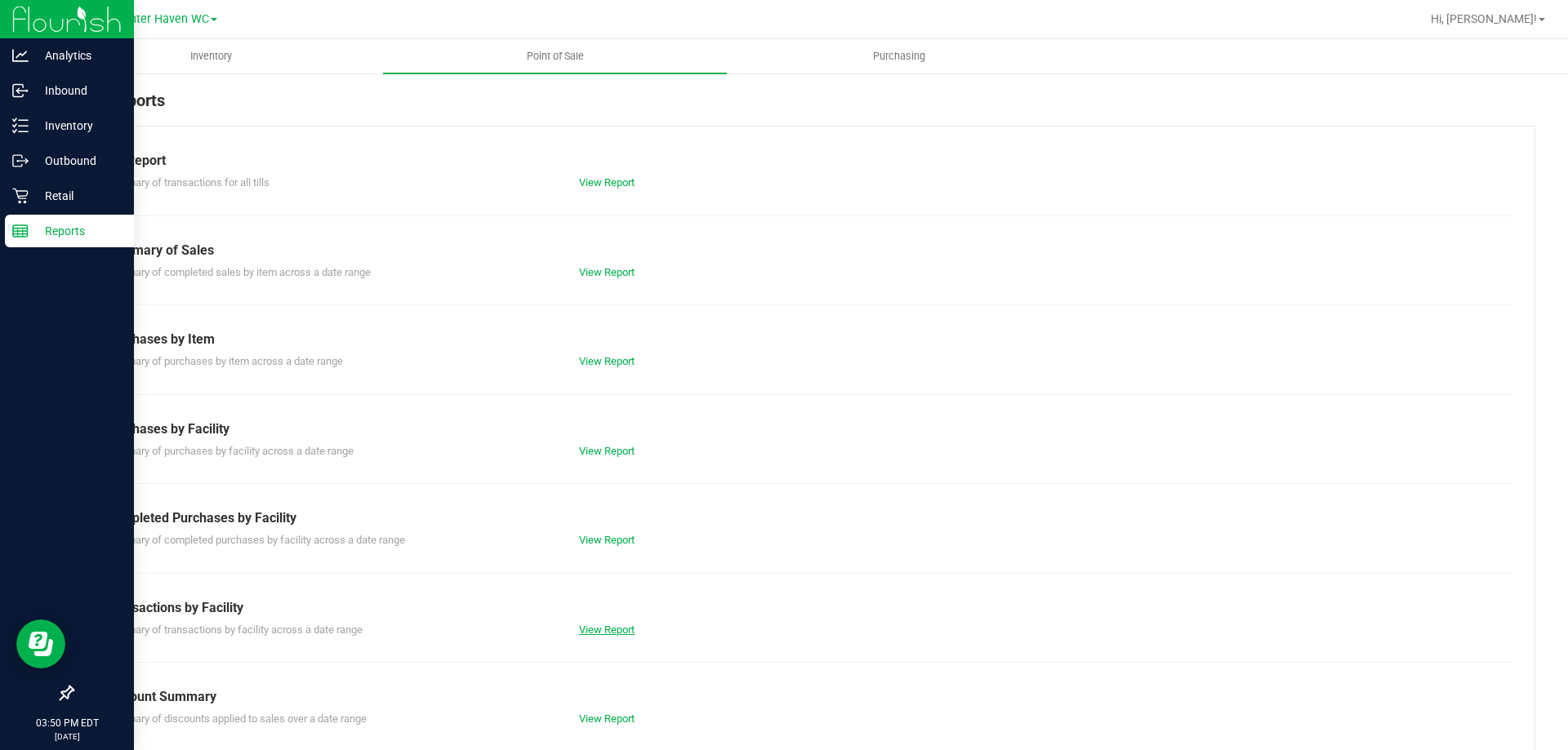
click at [614, 626] on link "View Report" at bounding box center [606, 629] width 55 height 13
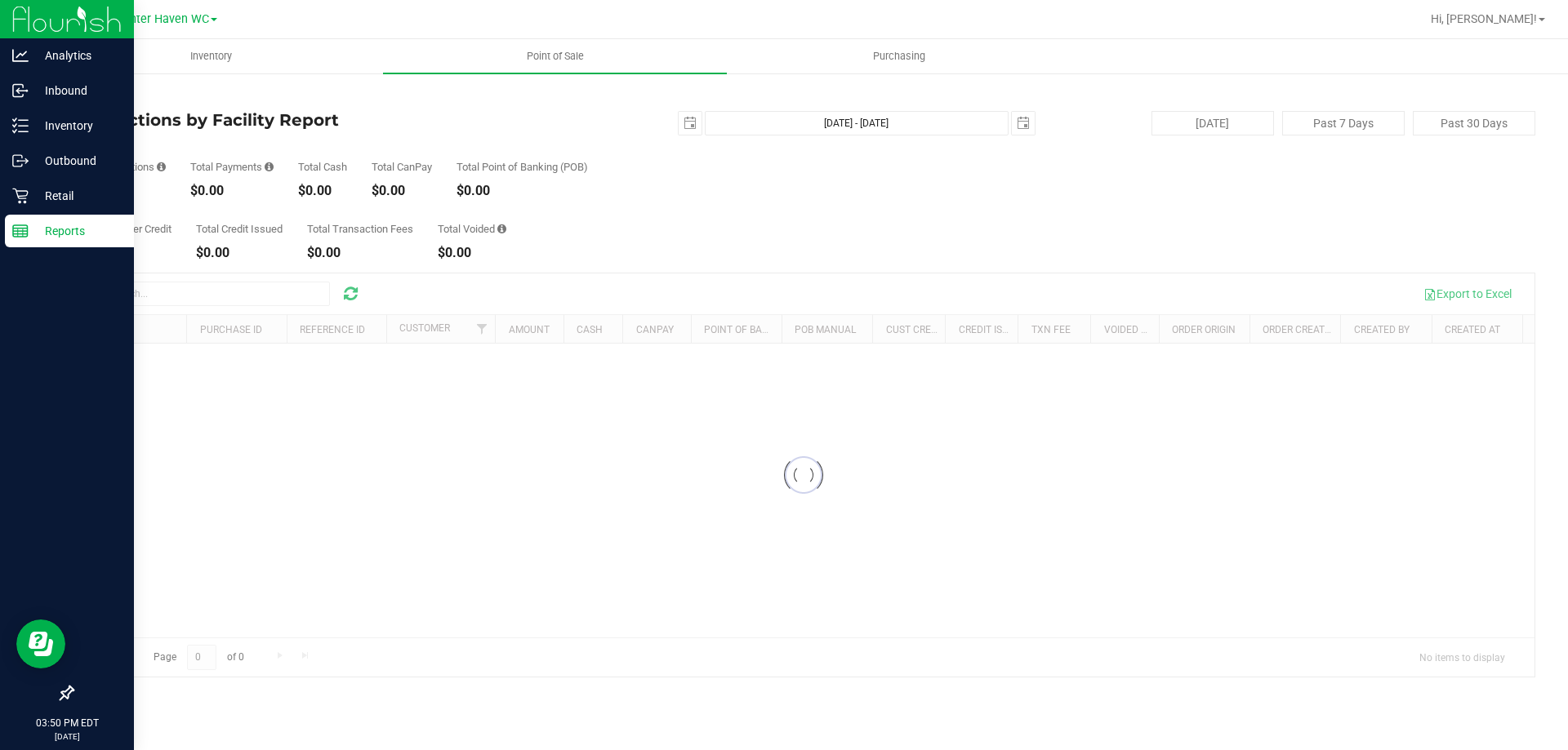
click at [89, 98] on link "Back" at bounding box center [83, 95] width 24 height 12
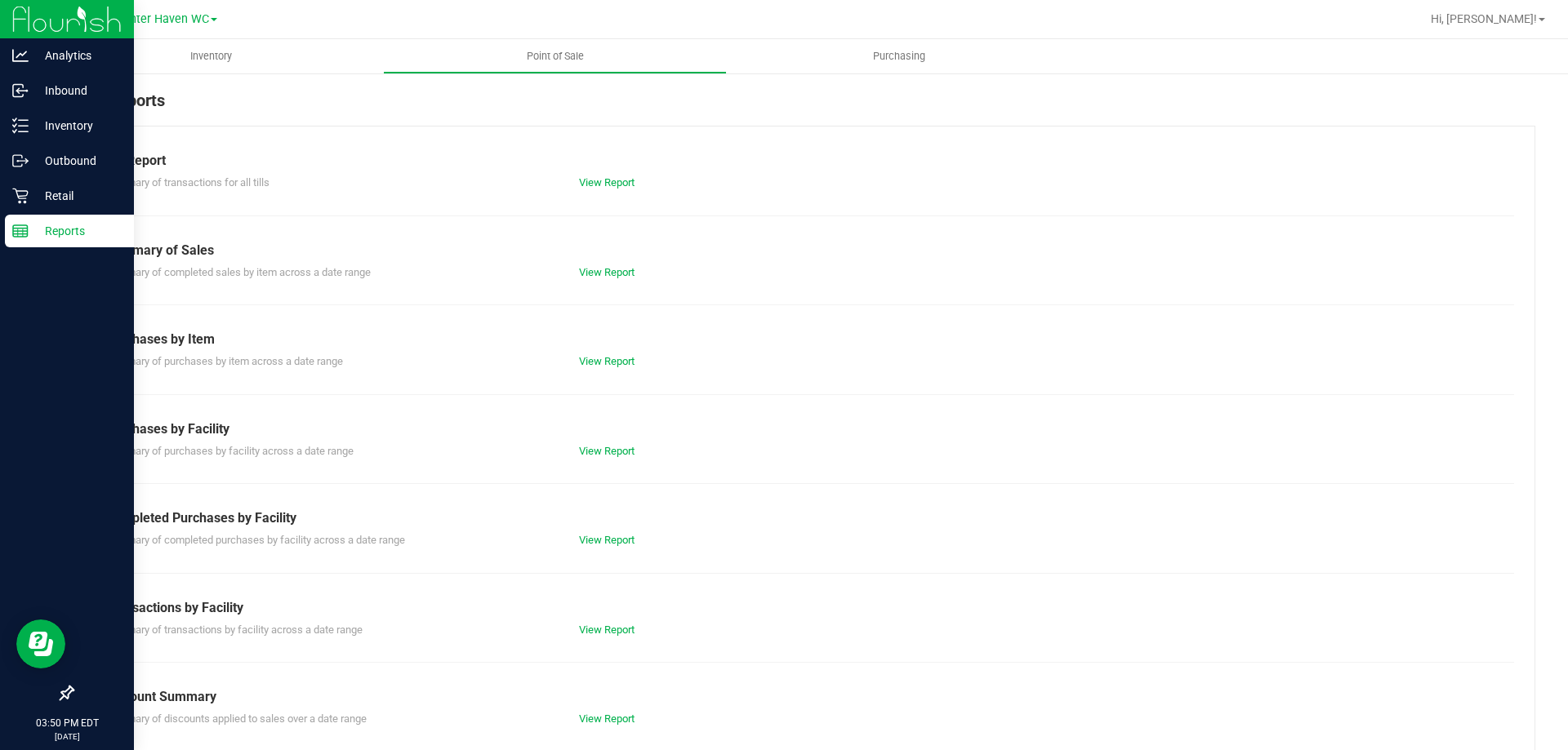
click at [599, 546] on div "View Report" at bounding box center [685, 540] width 237 height 16
click at [598, 538] on link "View Report" at bounding box center [606, 540] width 55 height 13
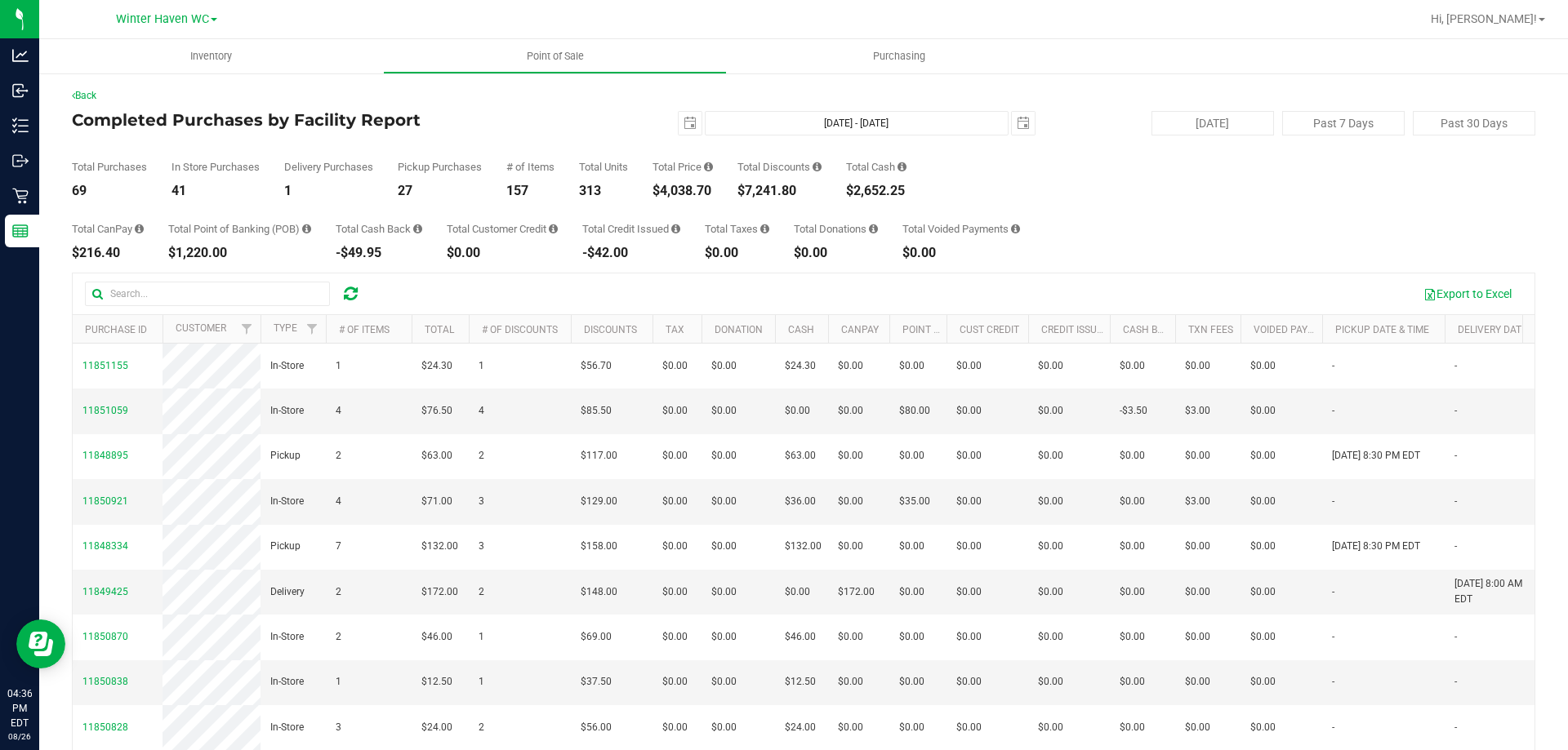
click at [749, 273] on div "Export to Excel Purchase ID Customer Type # of Items Total # of Discounts Disco…" at bounding box center [803, 564] width 1463 height 584
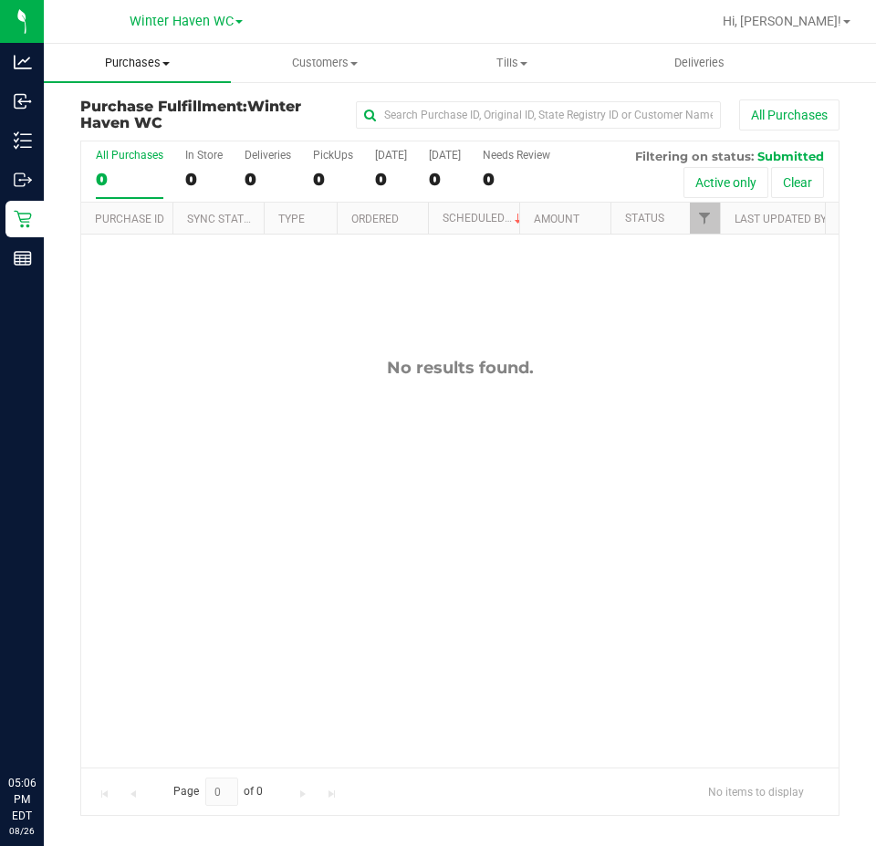
click at [141, 63] on span "Purchases" at bounding box center [137, 63] width 187 height 16
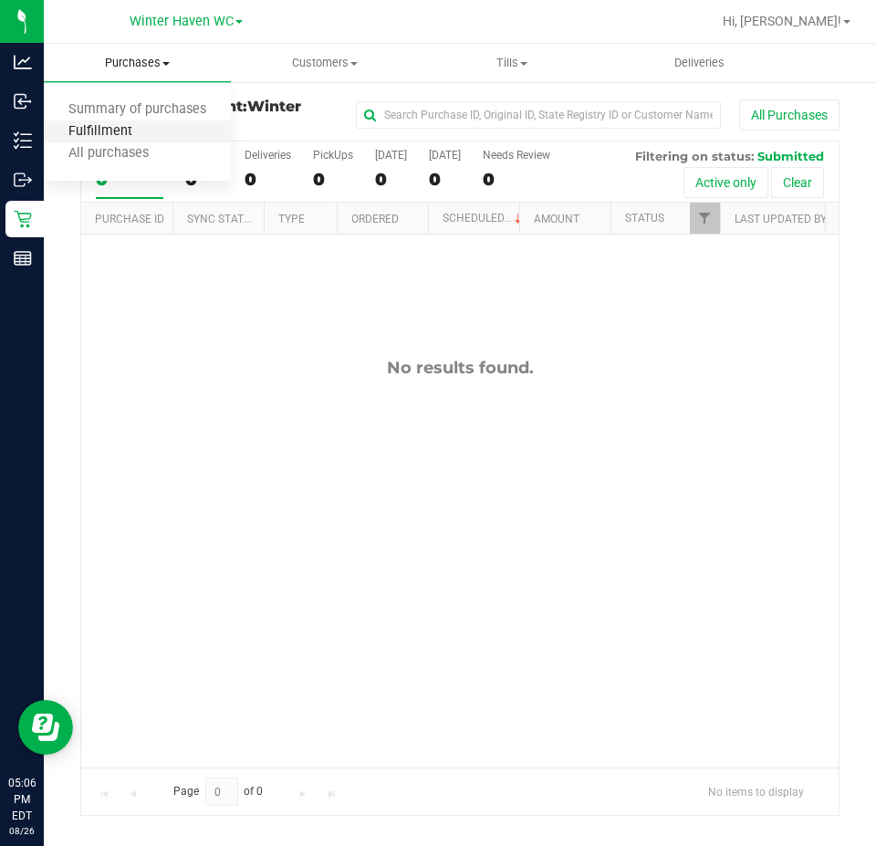
click at [152, 134] on span "Fulfillment" at bounding box center [100, 132] width 113 height 16
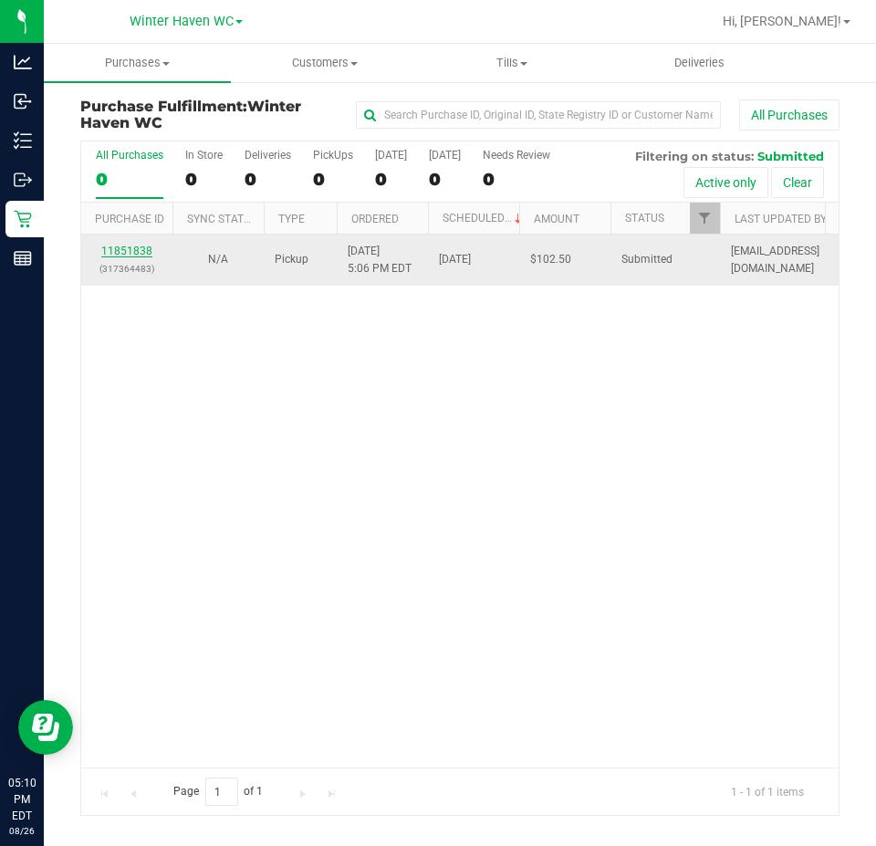
click at [139, 247] on link "11851838" at bounding box center [126, 251] width 51 height 13
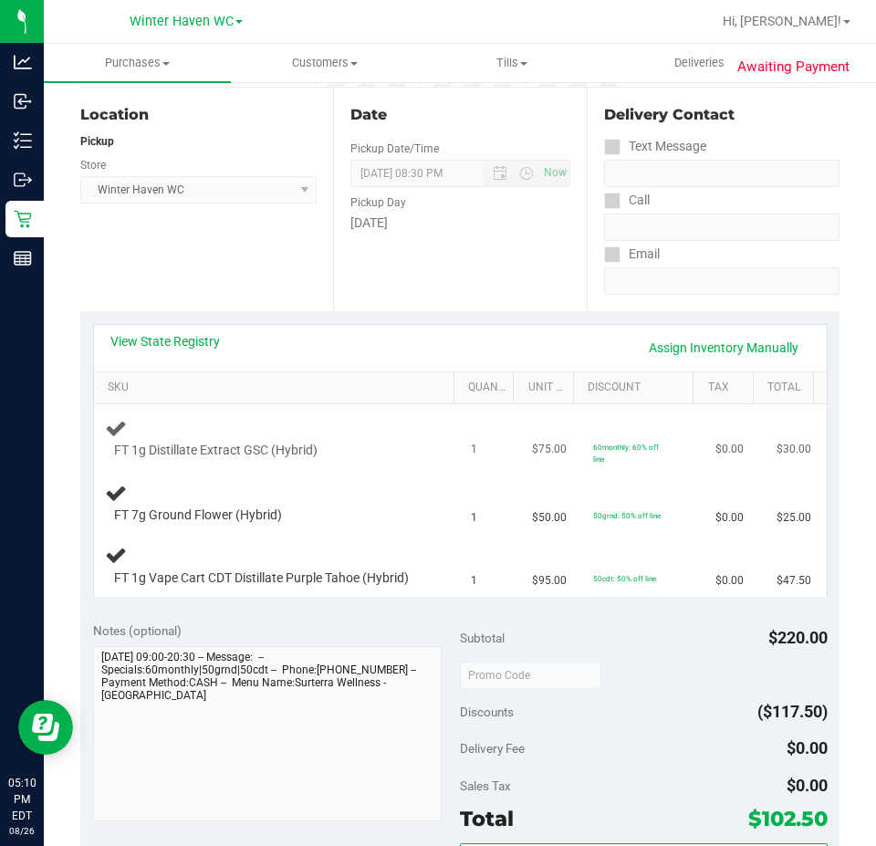
scroll to position [183, 0]
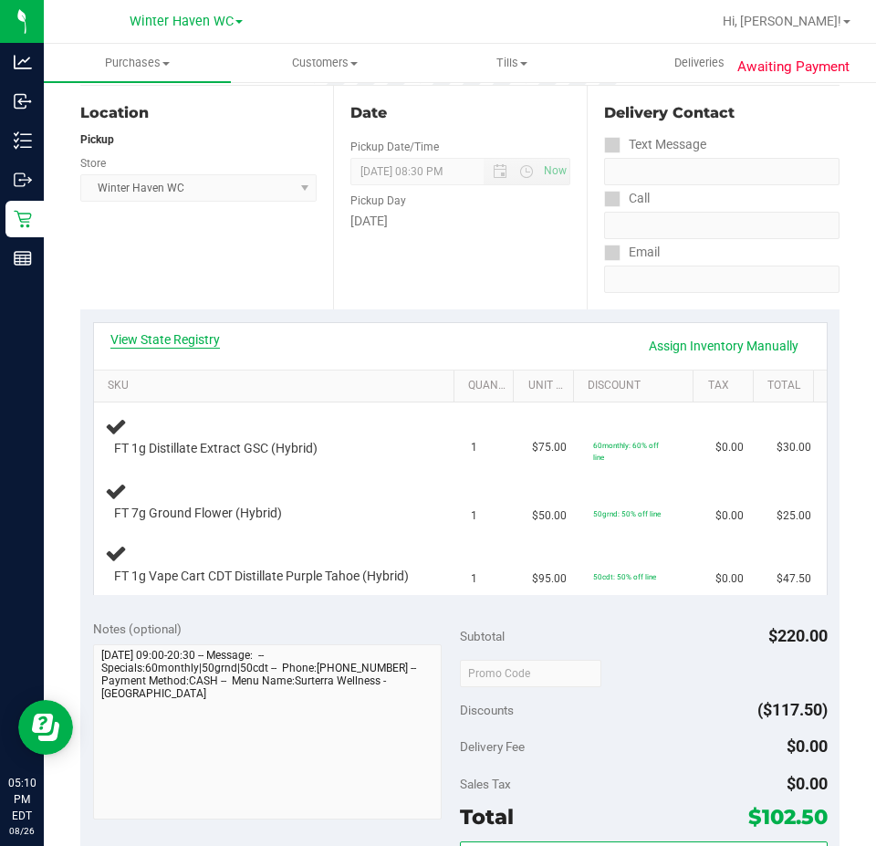
click at [173, 342] on link "View State Registry" at bounding box center [165, 339] width 110 height 18
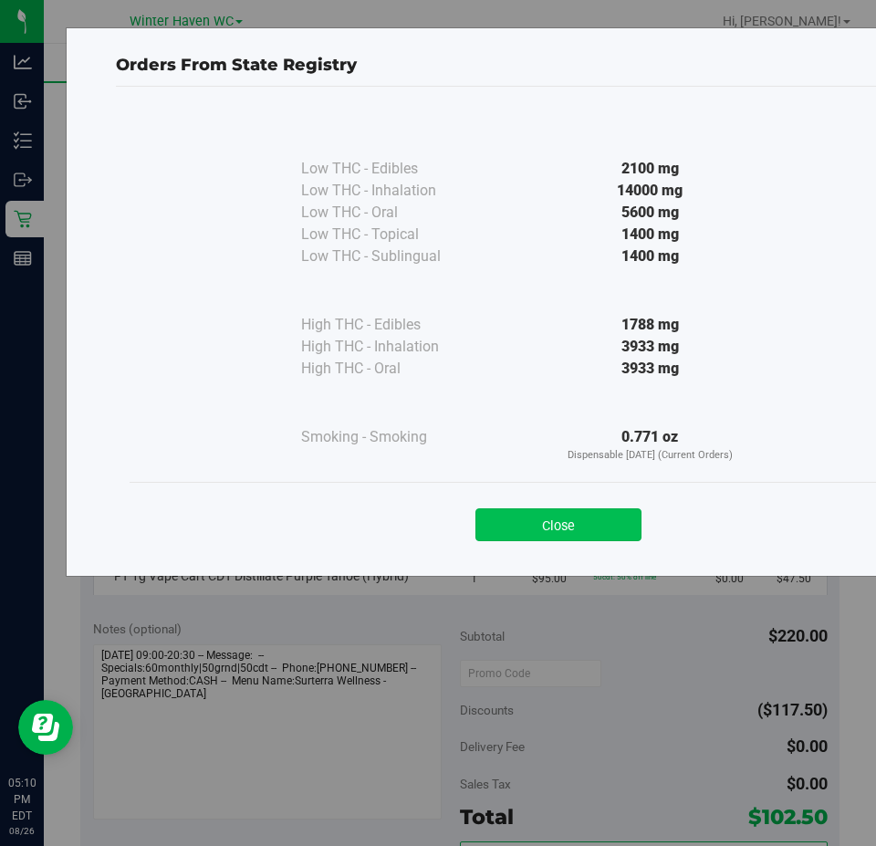
click at [579, 513] on button "Close" at bounding box center [559, 524] width 166 height 33
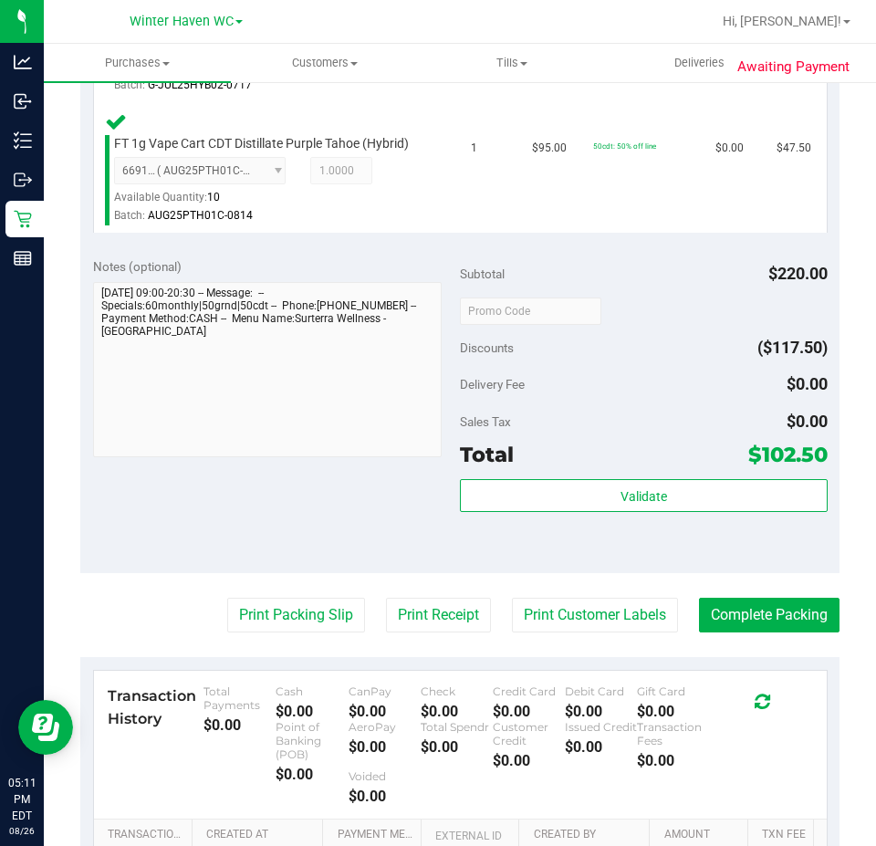
scroll to position [822, 0]
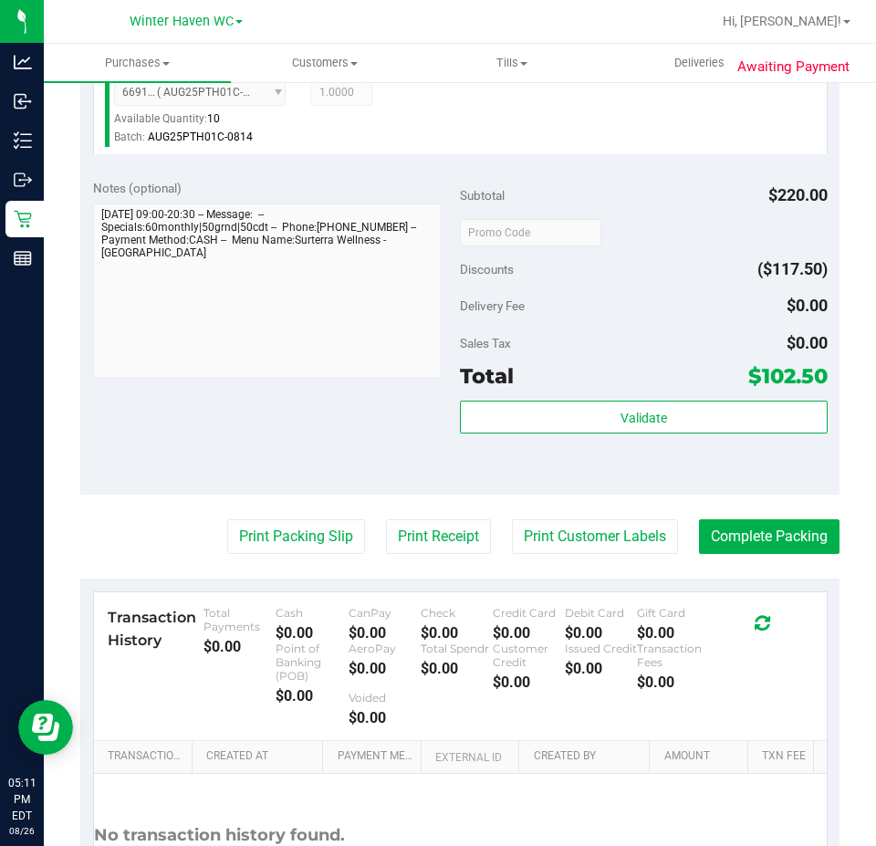
click at [616, 435] on div "Validate" at bounding box center [644, 442] width 368 height 82
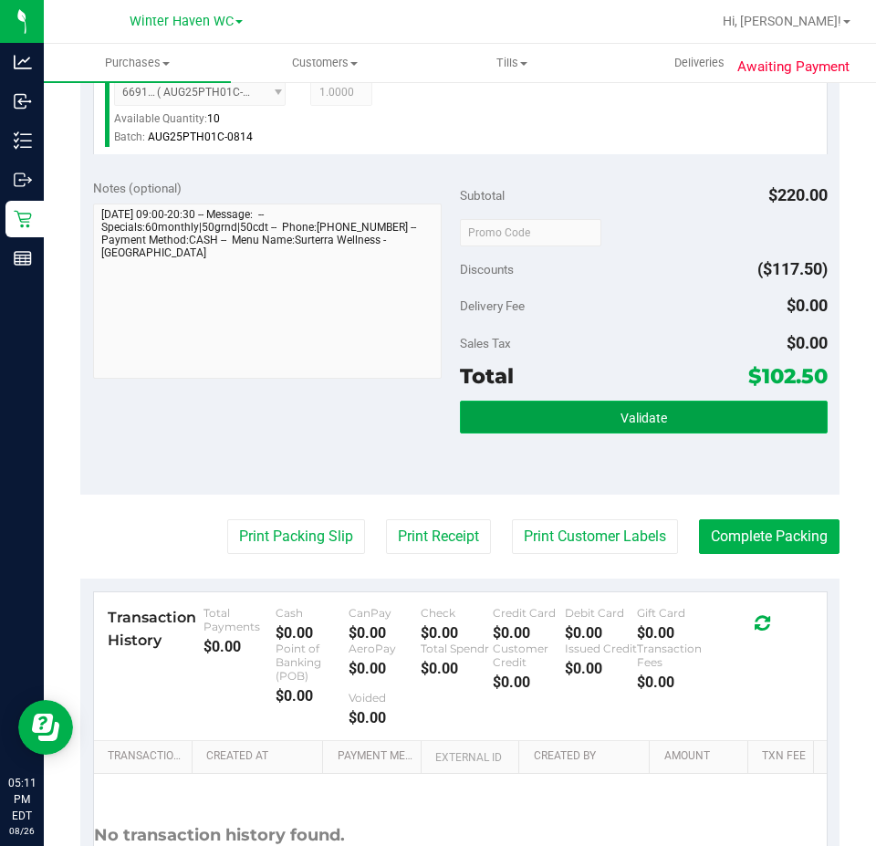
click at [622, 427] on button "Validate" at bounding box center [644, 417] width 368 height 33
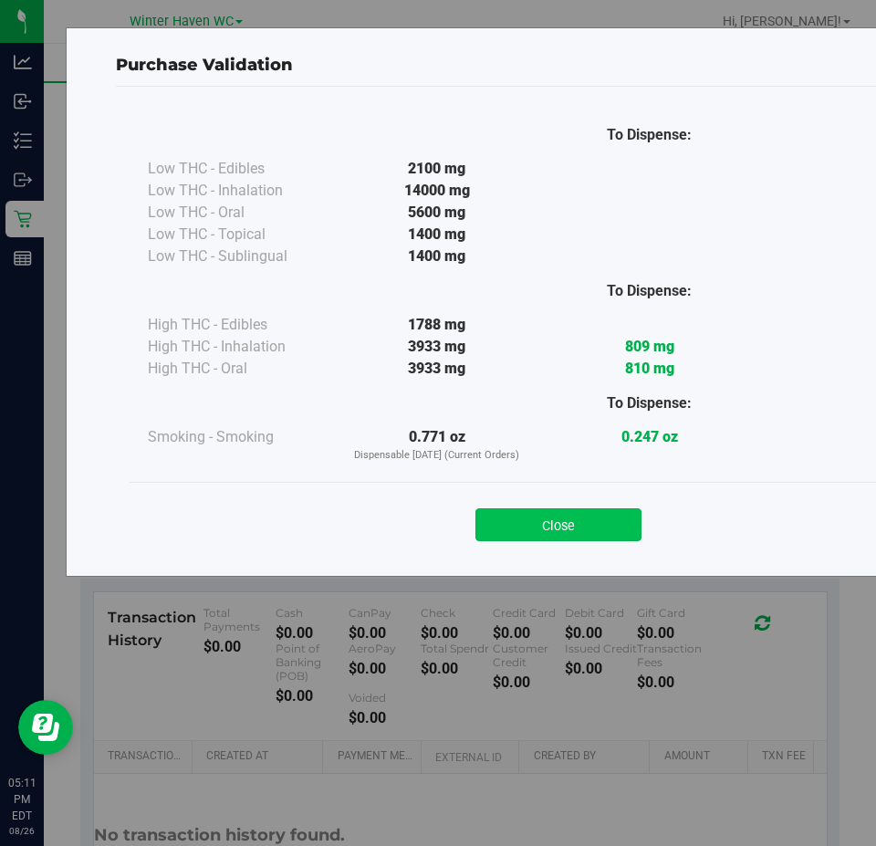
click at [580, 532] on button "Close" at bounding box center [559, 524] width 166 height 33
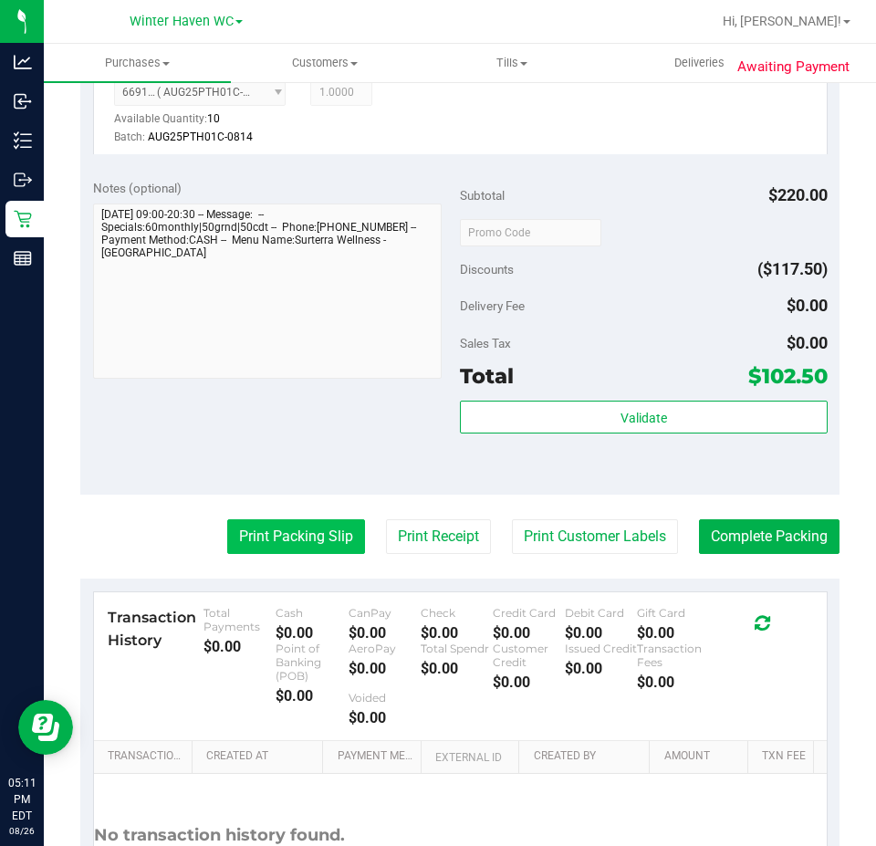
click at [276, 544] on button "Print Packing Slip" at bounding box center [296, 536] width 138 height 35
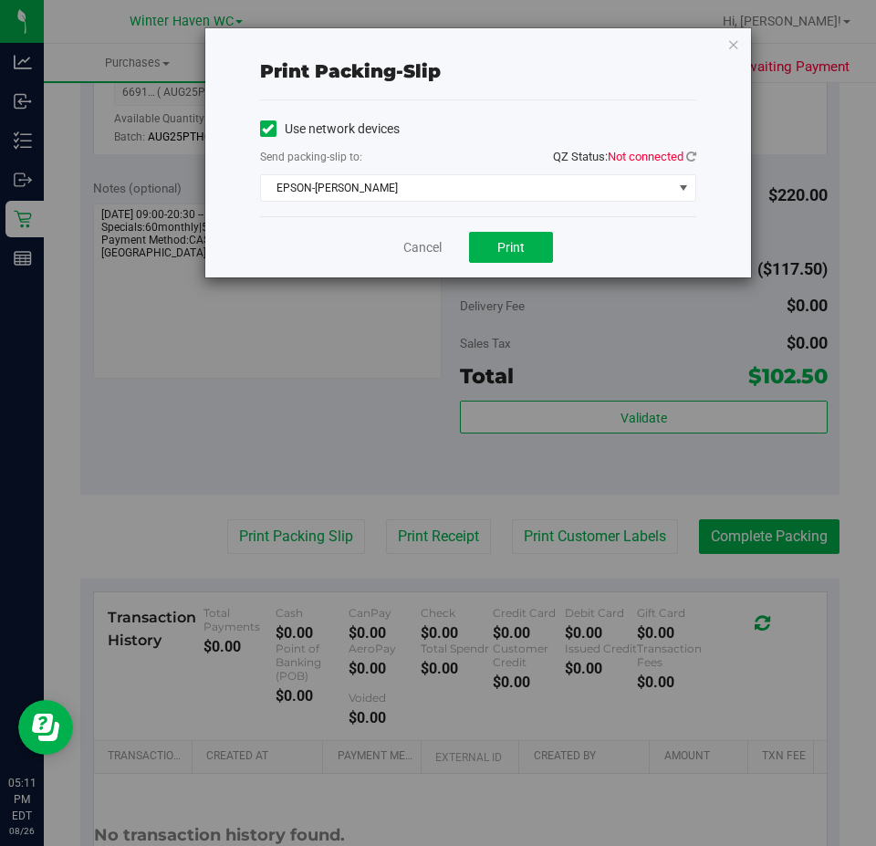
click at [697, 149] on div "Print packing-slip Use network devices Send packing-slip to: QZ Status: Not con…" at bounding box center [478, 152] width 546 height 249
click at [691, 157] on icon at bounding box center [691, 157] width 10 height 12
click at [502, 194] on span "EPSON-JAMES-OTTO" at bounding box center [467, 188] width 412 height 26
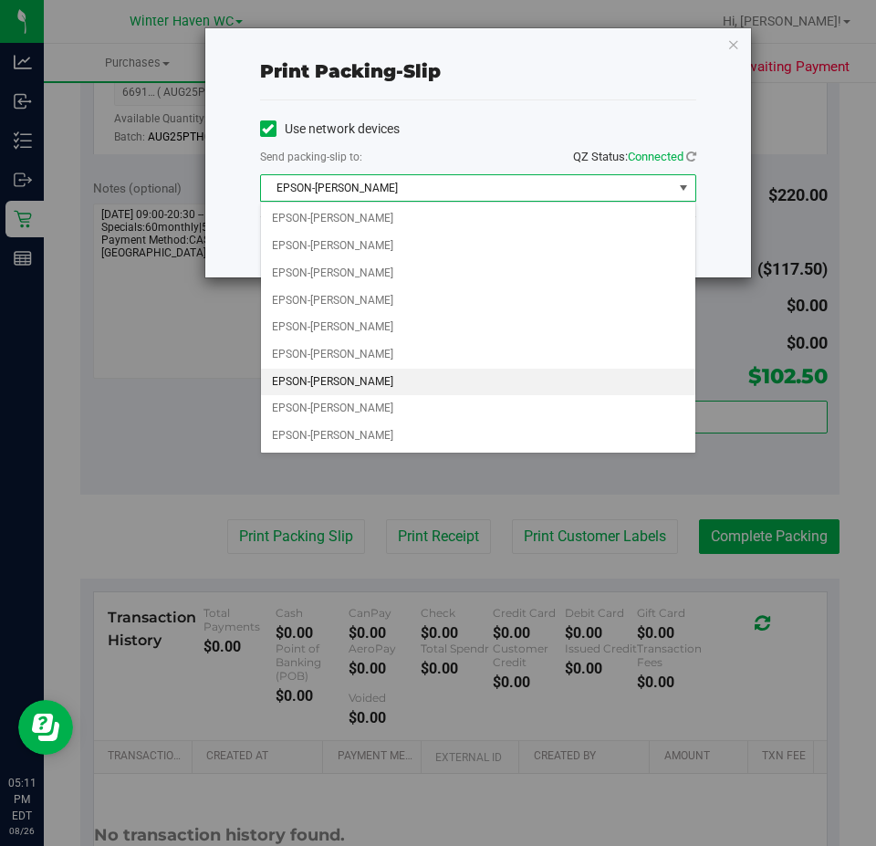
click at [502, 194] on span "EPSON-JAMES-OTTO" at bounding box center [467, 188] width 412 height 26
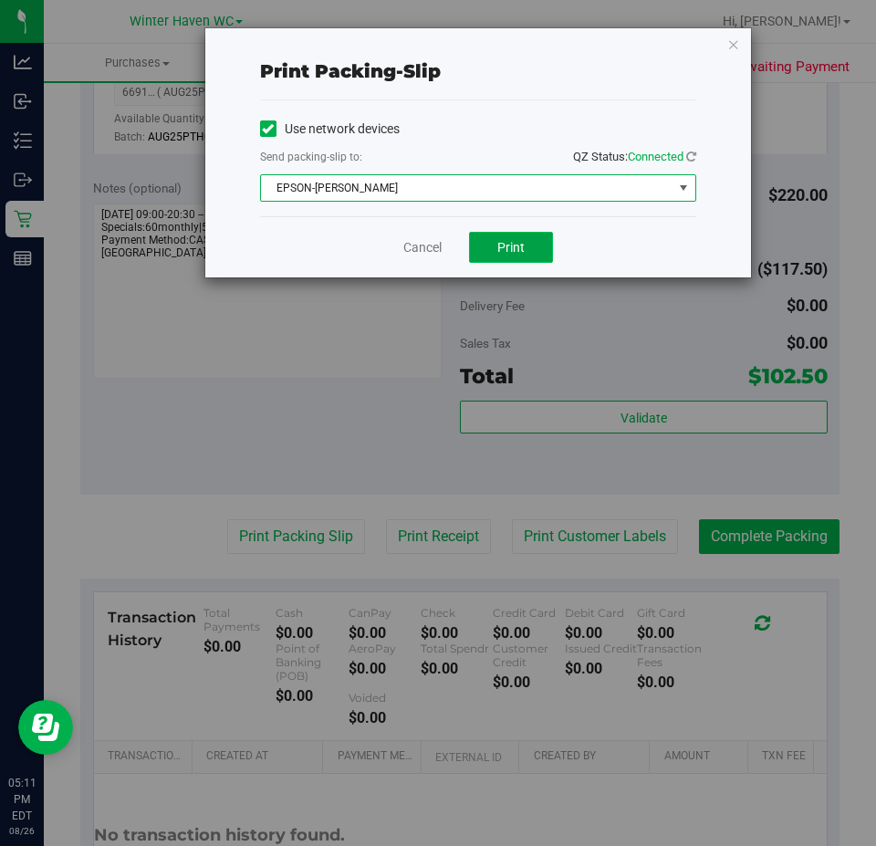
click at [511, 251] on span "Print" at bounding box center [511, 247] width 27 height 15
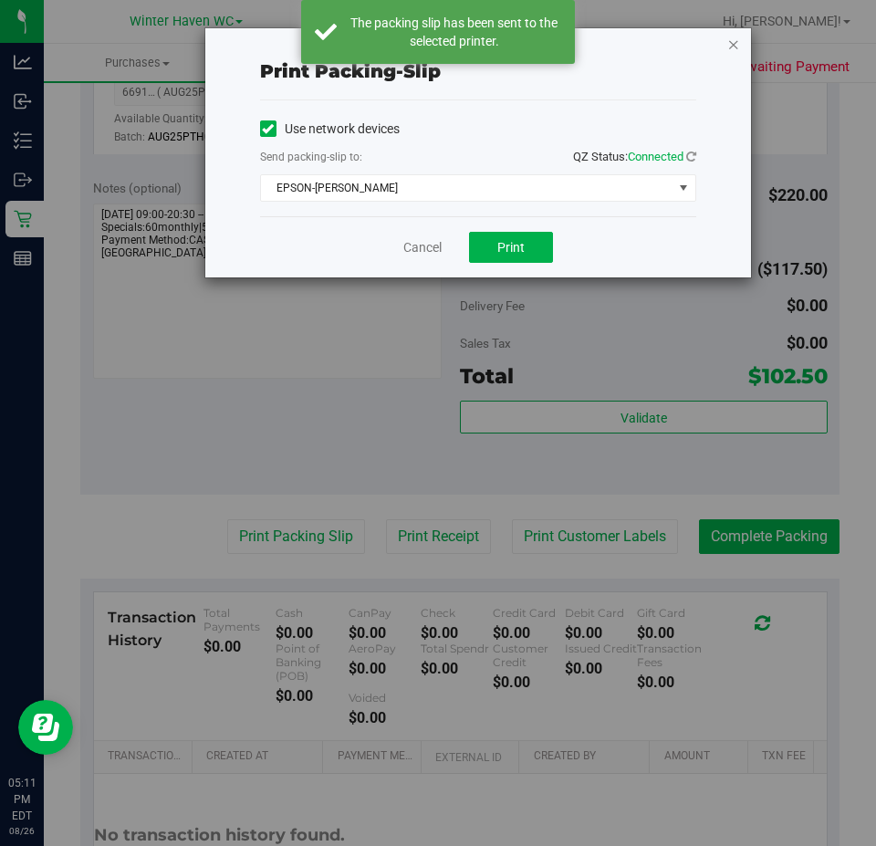
click at [735, 46] on icon "button" at bounding box center [734, 44] width 13 height 22
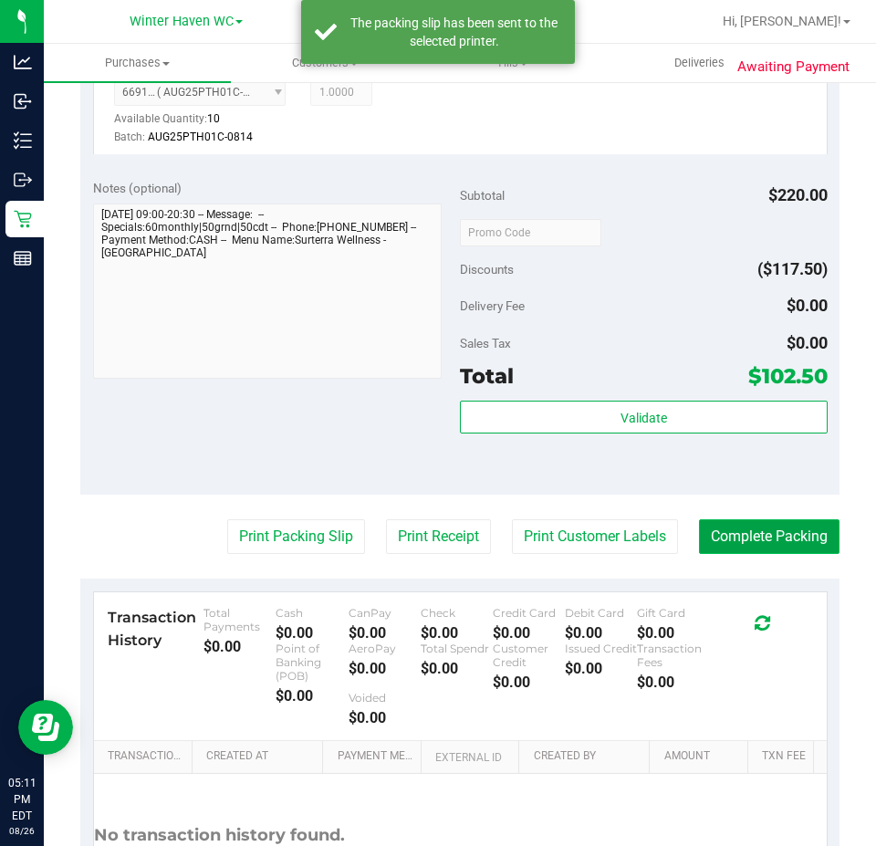
click at [738, 525] on button "Complete Packing" at bounding box center [769, 536] width 141 height 35
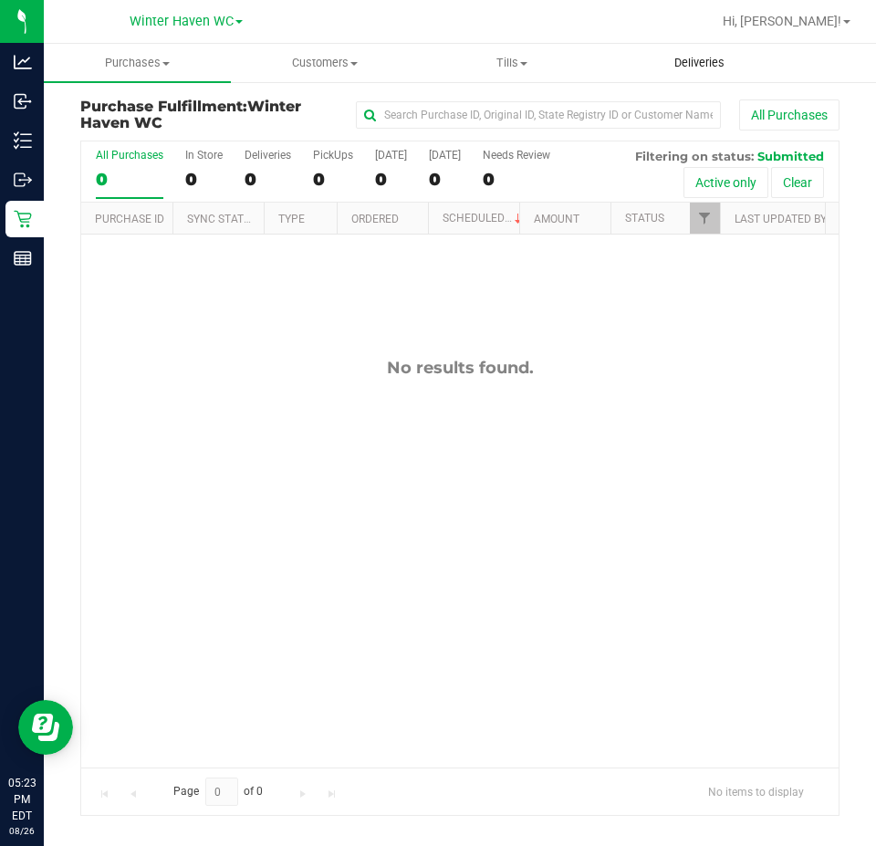
click at [686, 69] on span "Deliveries" at bounding box center [700, 63] width 100 height 16
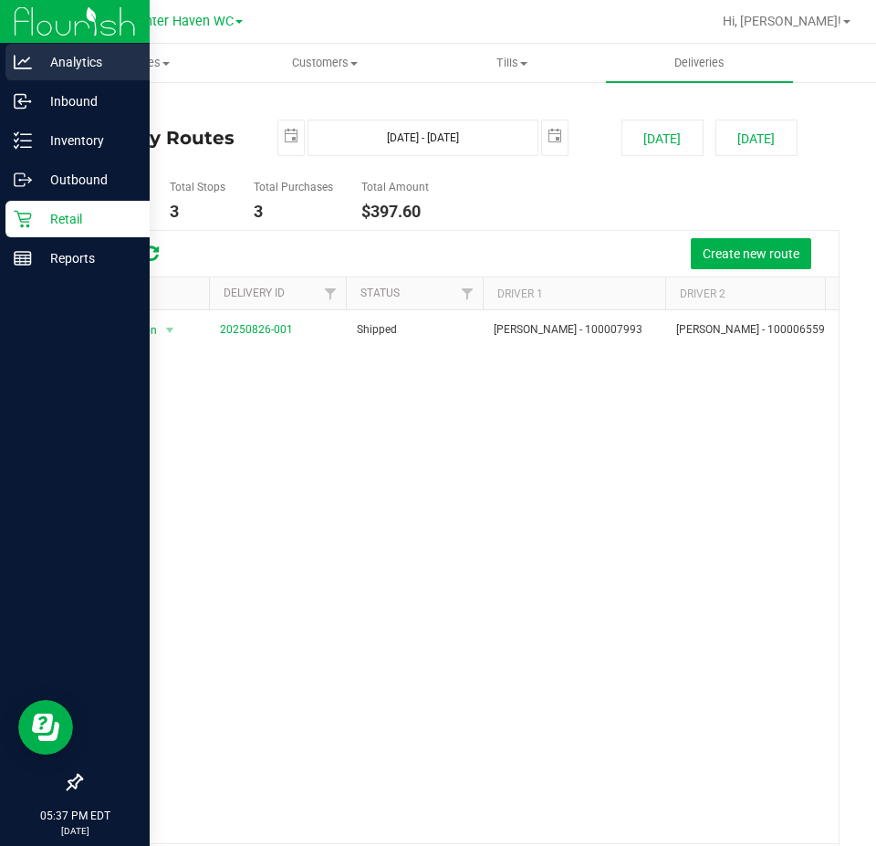
click at [98, 59] on p "Analytics" at bounding box center [87, 62] width 110 height 22
